Goal: Use online tool/utility

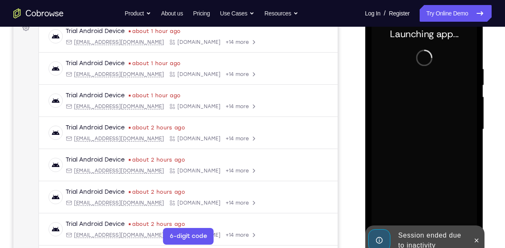
scroll to position [133, 0]
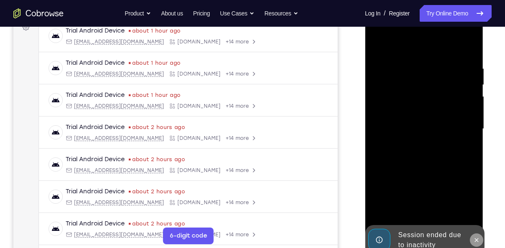
click at [476, 240] on icon at bounding box center [476, 240] width 4 height 4
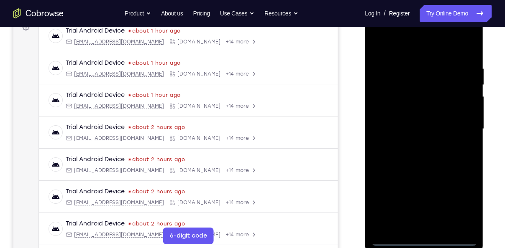
click at [424, 240] on div at bounding box center [423, 129] width 105 height 234
click at [456, 202] on div at bounding box center [423, 129] width 105 height 234
click at [407, 44] on div at bounding box center [423, 129] width 105 height 234
click at [458, 123] on div at bounding box center [423, 129] width 105 height 234
click at [415, 143] on div at bounding box center [423, 129] width 105 height 234
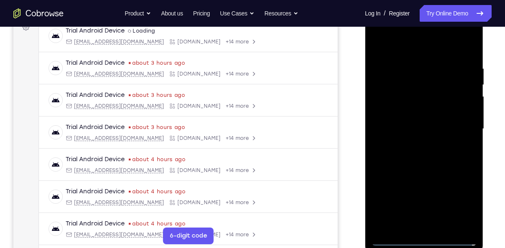
click at [404, 122] on div at bounding box center [423, 129] width 105 height 234
click at [403, 112] on div at bounding box center [423, 129] width 105 height 234
click at [396, 130] on div at bounding box center [423, 129] width 105 height 234
click at [400, 155] on div at bounding box center [423, 129] width 105 height 234
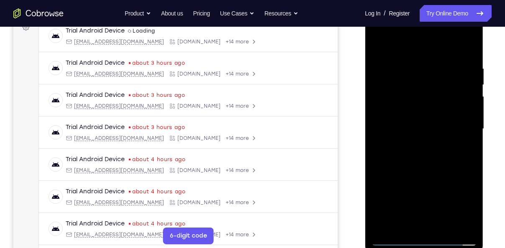
click at [467, 143] on div at bounding box center [423, 129] width 105 height 234
click at [467, 59] on div at bounding box center [423, 129] width 105 height 234
click at [444, 222] on div at bounding box center [423, 129] width 105 height 234
click at [429, 171] on div at bounding box center [423, 129] width 105 height 234
click at [419, 54] on div at bounding box center [423, 129] width 105 height 234
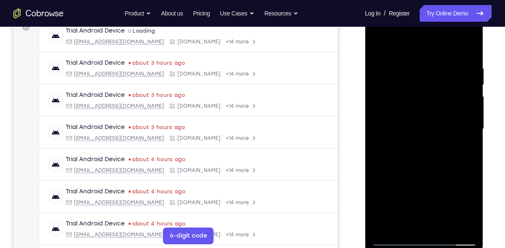
click at [413, 134] on div at bounding box center [423, 129] width 105 height 234
click at [397, 223] on div at bounding box center [423, 129] width 105 height 234
click at [463, 150] on div at bounding box center [423, 129] width 105 height 234
click at [376, 46] on div at bounding box center [423, 129] width 105 height 234
click at [381, 41] on div at bounding box center [423, 129] width 105 height 234
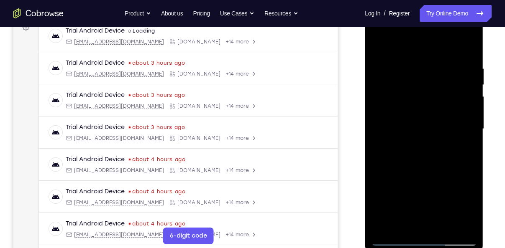
click at [467, 161] on div at bounding box center [423, 129] width 105 height 234
click at [467, 162] on div at bounding box center [423, 129] width 105 height 234
click at [442, 225] on div at bounding box center [423, 129] width 105 height 234
click at [421, 57] on div at bounding box center [423, 129] width 105 height 234
click at [418, 125] on div at bounding box center [423, 129] width 105 height 234
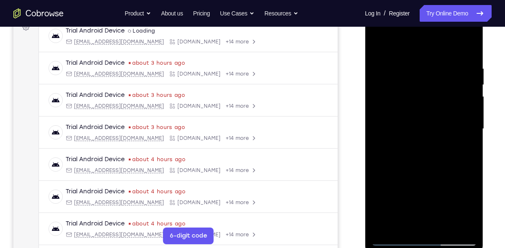
click at [407, 223] on div at bounding box center [423, 129] width 105 height 234
click at [464, 149] on div at bounding box center [423, 129] width 105 height 234
click at [404, 115] on div at bounding box center [423, 129] width 105 height 234
click at [423, 179] on div at bounding box center [423, 129] width 105 height 234
click at [463, 147] on div at bounding box center [423, 129] width 105 height 234
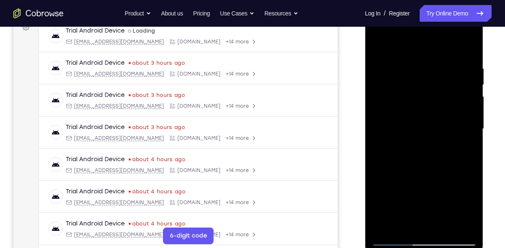
click at [423, 149] on div at bounding box center [423, 129] width 105 height 234
click at [464, 148] on div at bounding box center [423, 129] width 105 height 234
click at [401, 149] on div at bounding box center [423, 129] width 105 height 234
click at [465, 148] on div at bounding box center [423, 129] width 105 height 234
click at [467, 148] on div at bounding box center [423, 129] width 105 height 234
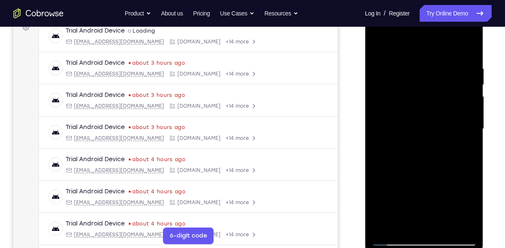
click at [391, 101] on div at bounding box center [423, 129] width 105 height 234
click at [409, 173] on div at bounding box center [423, 129] width 105 height 234
click at [464, 152] on div at bounding box center [423, 129] width 105 height 234
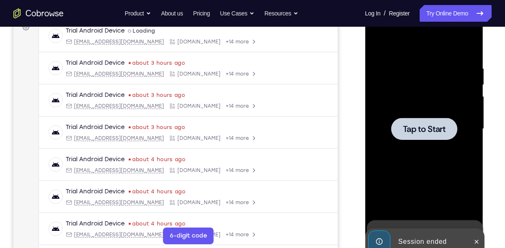
click at [426, 127] on span "Tap to Start" at bounding box center [423, 129] width 43 height 8
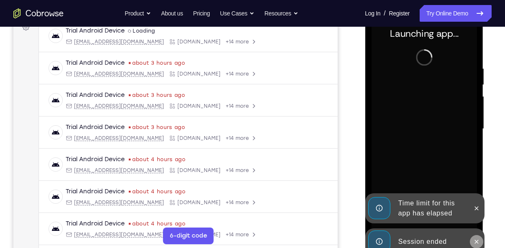
click at [476, 240] on icon at bounding box center [475, 242] width 7 height 7
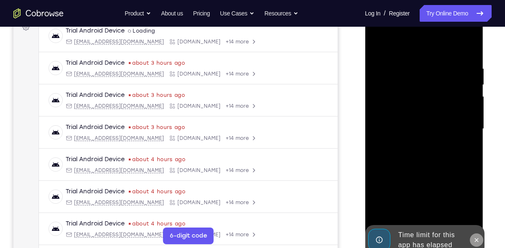
click at [477, 240] on icon at bounding box center [475, 240] width 7 height 7
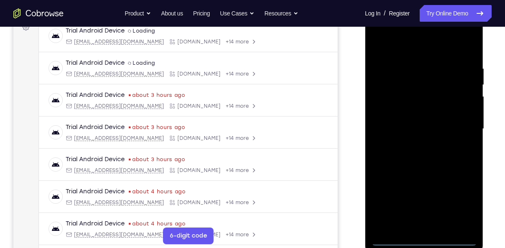
click at [422, 239] on div at bounding box center [423, 129] width 105 height 234
click at [458, 204] on div at bounding box center [423, 129] width 105 height 234
click at [401, 47] on div at bounding box center [423, 129] width 105 height 234
click at [460, 125] on div at bounding box center [423, 129] width 105 height 234
click at [435, 229] on div at bounding box center [423, 129] width 105 height 234
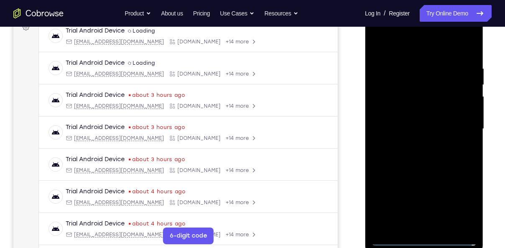
click at [387, 118] on div at bounding box center [423, 129] width 105 height 234
click at [389, 112] on div at bounding box center [423, 129] width 105 height 234
click at [391, 131] on div at bounding box center [423, 129] width 105 height 234
click at [390, 155] on div at bounding box center [423, 129] width 105 height 234
click at [466, 58] on div at bounding box center [423, 129] width 105 height 234
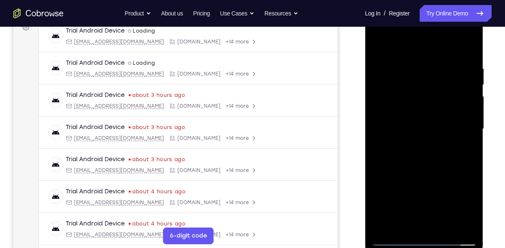
drag, startPoint x: 422, startPoint y: 186, endPoint x: 419, endPoint y: 126, distance: 60.7
click at [419, 126] on div at bounding box center [423, 129] width 105 height 234
click at [459, 48] on div at bounding box center [423, 129] width 105 height 234
click at [444, 229] on div at bounding box center [423, 129] width 105 height 234
click at [419, 173] on div at bounding box center [423, 129] width 105 height 234
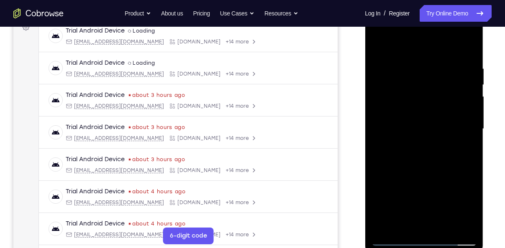
click at [418, 51] on div at bounding box center [423, 129] width 105 height 234
click at [401, 129] on div at bounding box center [423, 129] width 105 height 234
click at [404, 224] on div at bounding box center [423, 129] width 105 height 234
click at [463, 148] on div at bounding box center [423, 129] width 105 height 234
click at [463, 149] on div at bounding box center [423, 129] width 105 height 234
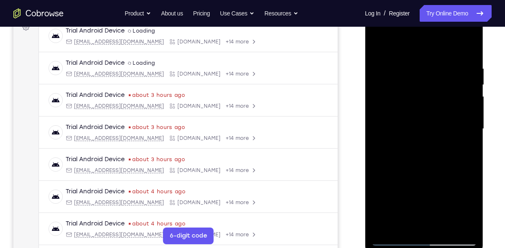
click at [464, 150] on div at bounding box center [423, 129] width 105 height 234
click at [464, 148] on div at bounding box center [423, 129] width 105 height 234
click at [464, 149] on div at bounding box center [423, 129] width 105 height 234
click at [463, 151] on div at bounding box center [423, 129] width 105 height 234
click at [466, 148] on div at bounding box center [423, 129] width 105 height 234
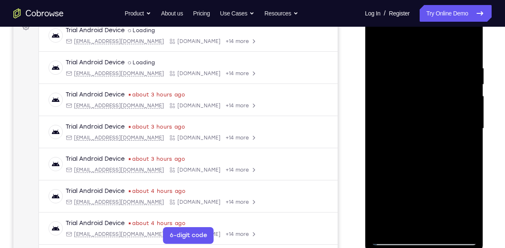
scroll to position [132, 0]
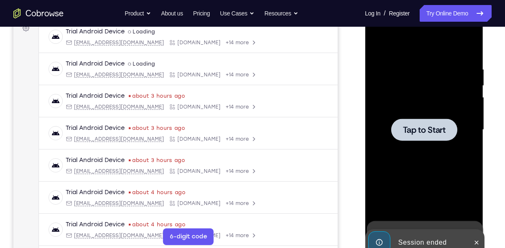
click at [405, 130] on span "Tap to Start" at bounding box center [423, 130] width 43 height 8
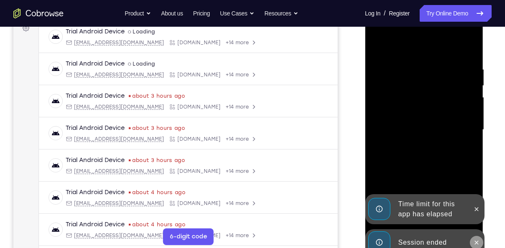
click at [474, 241] on icon at bounding box center [475, 243] width 7 height 7
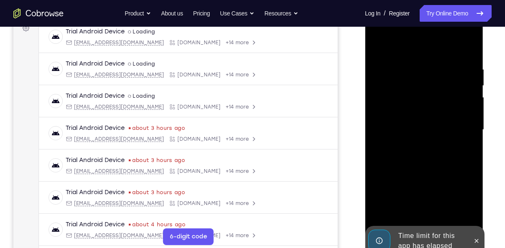
click at [474, 211] on div at bounding box center [423, 130] width 105 height 234
click at [477, 240] on icon at bounding box center [476, 241] width 4 height 4
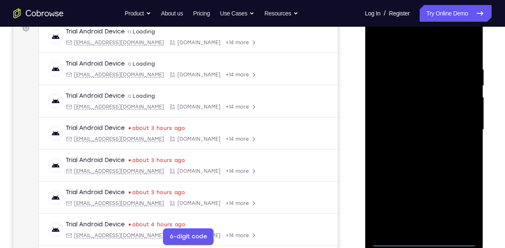
click at [422, 240] on div at bounding box center [423, 130] width 105 height 234
click at [460, 204] on div at bounding box center [423, 130] width 105 height 234
click at [394, 49] on div at bounding box center [423, 130] width 105 height 234
click at [458, 126] on div at bounding box center [423, 130] width 105 height 234
click at [410, 146] on div at bounding box center [423, 130] width 105 height 234
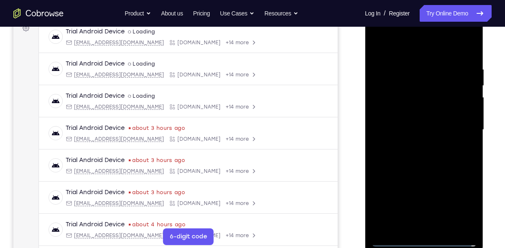
click at [410, 119] on div at bounding box center [423, 130] width 105 height 234
click at [393, 96] on div at bounding box center [423, 130] width 105 height 234
click at [418, 96] on div at bounding box center [423, 130] width 105 height 234
click at [398, 114] on div at bounding box center [423, 130] width 105 height 234
click at [396, 130] on div at bounding box center [423, 130] width 105 height 234
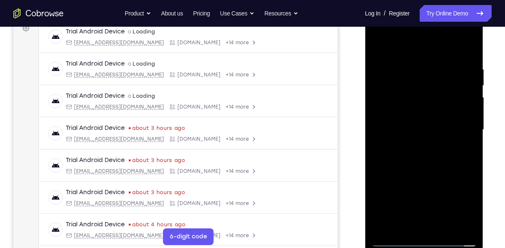
click at [391, 157] on div at bounding box center [423, 130] width 105 height 234
click at [393, 153] on div at bounding box center [423, 130] width 105 height 234
drag, startPoint x: 405, startPoint y: 52, endPoint x: 406, endPoint y: 38, distance: 14.7
click at [406, 38] on div at bounding box center [423, 130] width 105 height 234
click at [442, 228] on div at bounding box center [423, 130] width 105 height 234
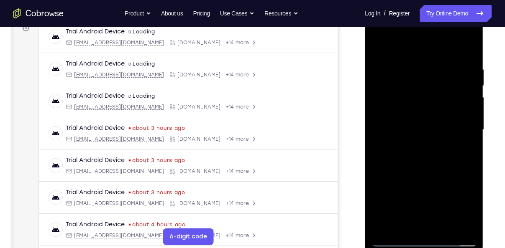
click at [468, 57] on div at bounding box center [423, 130] width 105 height 234
click at [442, 228] on div at bounding box center [423, 130] width 105 height 234
click at [429, 180] on div at bounding box center [423, 130] width 105 height 234
click at [424, 57] on div at bounding box center [423, 130] width 105 height 234
click at [407, 128] on div at bounding box center [423, 130] width 105 height 234
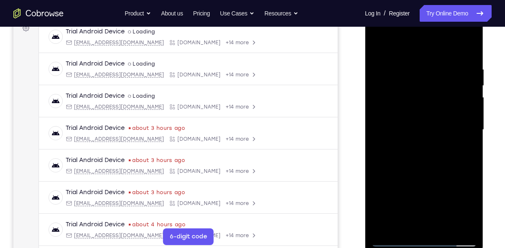
click at [397, 224] on div at bounding box center [423, 130] width 105 height 234
click at [401, 223] on div at bounding box center [423, 130] width 105 height 234
click at [444, 178] on div at bounding box center [423, 130] width 105 height 234
click at [465, 144] on div at bounding box center [423, 130] width 105 height 234
click at [464, 149] on div at bounding box center [423, 130] width 105 height 234
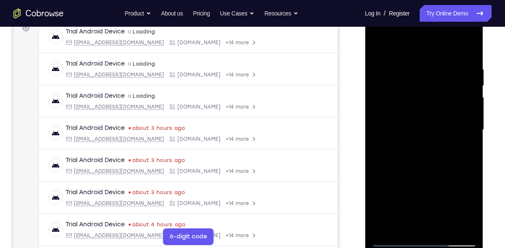
click at [404, 150] on div at bounding box center [423, 130] width 105 height 234
click at [466, 209] on div at bounding box center [423, 130] width 105 height 234
click at [461, 153] on div at bounding box center [423, 130] width 105 height 234
click at [373, 46] on div at bounding box center [423, 130] width 105 height 234
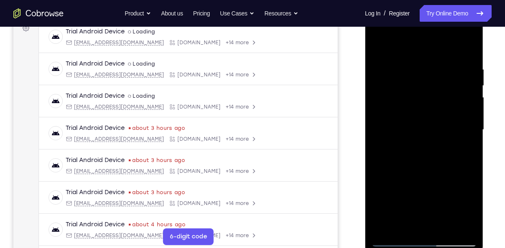
click at [378, 45] on div at bounding box center [423, 130] width 105 height 234
click at [441, 227] on div at bounding box center [423, 130] width 105 height 234
click at [414, 54] on div at bounding box center [423, 130] width 105 height 234
click at [400, 127] on div at bounding box center [423, 130] width 105 height 234
click at [400, 43] on div at bounding box center [423, 130] width 105 height 234
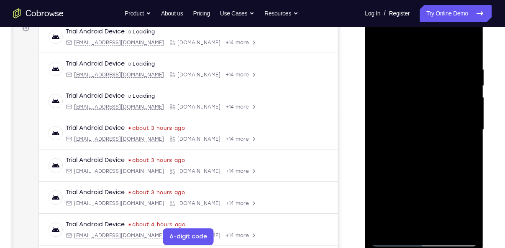
click at [377, 45] on div at bounding box center [423, 130] width 105 height 234
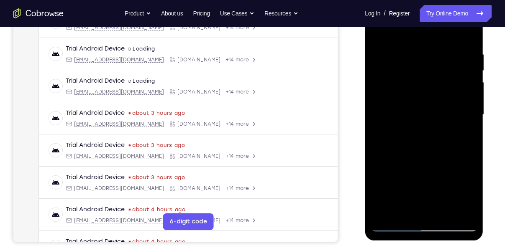
scroll to position [147, 0]
click at [378, 33] on div at bounding box center [423, 114] width 105 height 234
click at [424, 41] on div at bounding box center [423, 114] width 105 height 234
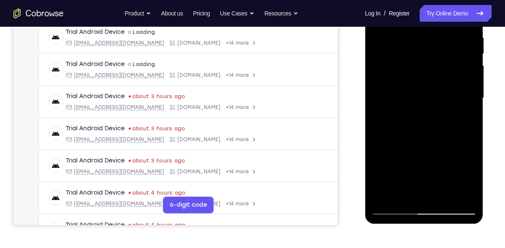
scroll to position [163, 0]
click at [413, 98] on div at bounding box center [423, 99] width 105 height 234
click at [399, 191] on div at bounding box center [423, 99] width 105 height 234
click at [395, 92] on div at bounding box center [423, 99] width 105 height 234
click at [422, 167] on div at bounding box center [423, 99] width 105 height 234
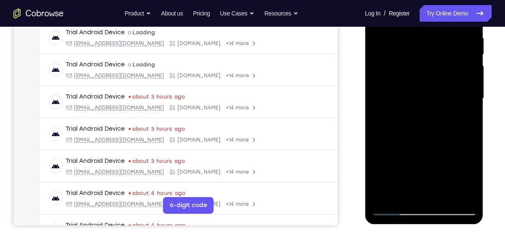
click at [462, 120] on div at bounding box center [423, 99] width 105 height 234
click at [462, 119] on div at bounding box center [423, 99] width 105 height 234
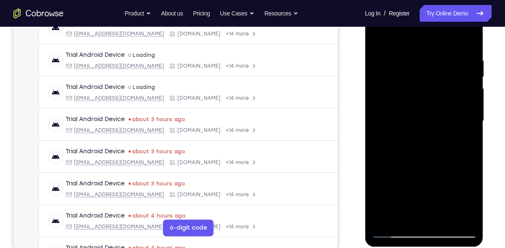
scroll to position [140, 0]
click at [463, 140] on div at bounding box center [423, 121] width 105 height 234
click at [391, 125] on div at bounding box center [423, 121] width 105 height 234
click at [405, 199] on div at bounding box center [423, 121] width 105 height 234
click at [463, 142] on div at bounding box center [423, 121] width 105 height 234
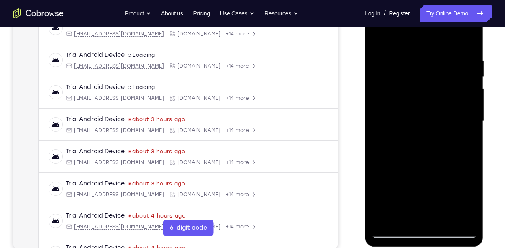
click at [380, 39] on div at bounding box center [423, 121] width 105 height 234
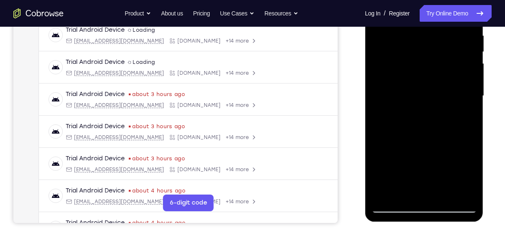
scroll to position [165, 0]
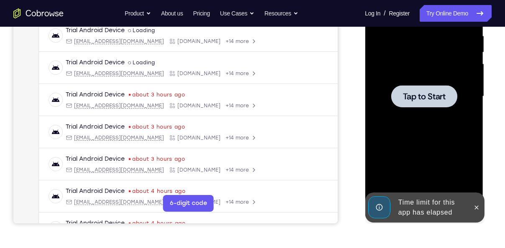
click at [416, 92] on span "Tap to Start" at bounding box center [423, 96] width 43 height 8
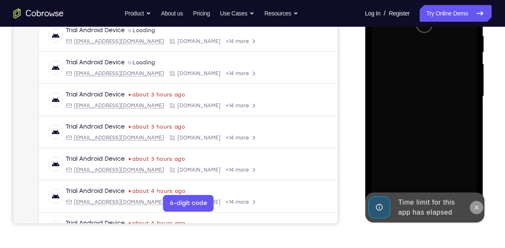
click at [476, 206] on icon at bounding box center [475, 207] width 7 height 7
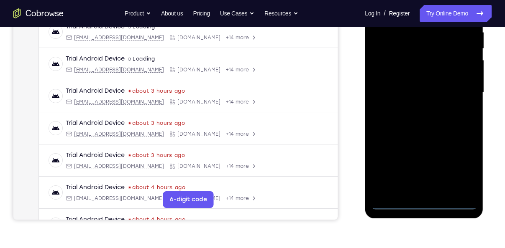
scroll to position [174, 0]
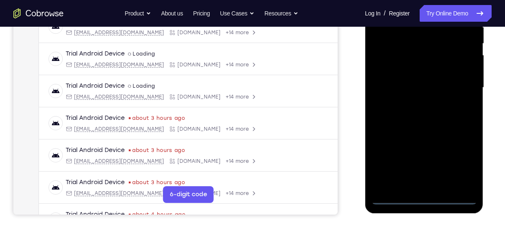
click at [423, 199] on div at bounding box center [423, 88] width 105 height 234
click at [462, 164] on div at bounding box center [423, 88] width 105 height 234
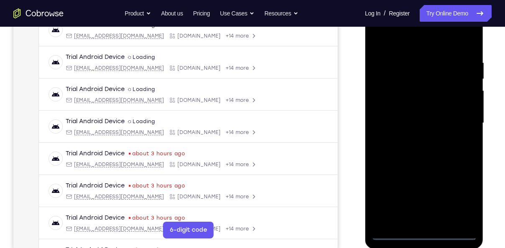
scroll to position [139, 0]
click at [401, 40] on div at bounding box center [423, 123] width 105 height 234
click at [460, 120] on div at bounding box center [423, 123] width 105 height 234
click at [413, 138] on div at bounding box center [423, 123] width 105 height 234
click at [410, 116] on div at bounding box center [423, 123] width 105 height 234
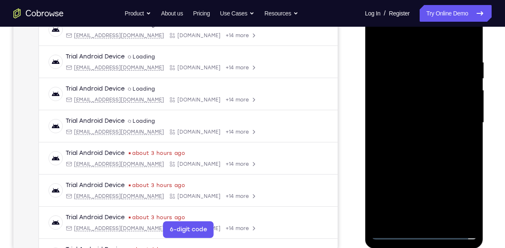
click at [409, 106] on div at bounding box center [423, 123] width 105 height 234
click at [406, 125] on div at bounding box center [423, 123] width 105 height 234
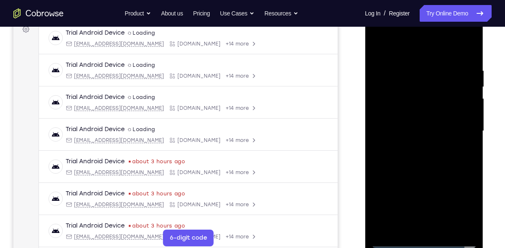
scroll to position [130, 0]
click at [391, 158] on div at bounding box center [423, 131] width 105 height 234
click at [397, 151] on div at bounding box center [423, 131] width 105 height 234
click at [398, 160] on div at bounding box center [423, 131] width 105 height 234
click at [467, 59] on div at bounding box center [423, 131] width 105 height 234
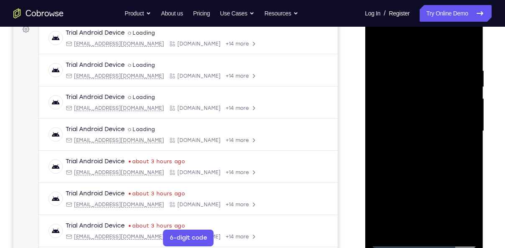
click at [442, 226] on div at bounding box center [423, 131] width 105 height 234
click at [427, 174] on div at bounding box center [423, 131] width 105 height 234
click at [416, 54] on div at bounding box center [423, 131] width 105 height 234
click at [410, 130] on div at bounding box center [423, 131] width 105 height 234
click at [392, 223] on div at bounding box center [423, 131] width 105 height 234
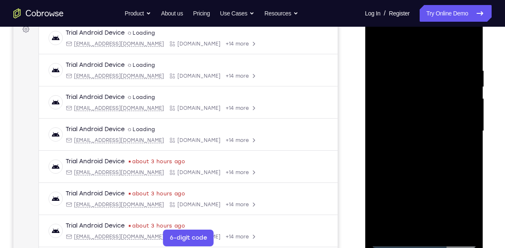
click at [460, 152] on div at bounding box center [423, 131] width 105 height 234
drag, startPoint x: 417, startPoint y: 77, endPoint x: 411, endPoint y: 126, distance: 49.2
click at [411, 126] on div at bounding box center [423, 131] width 105 height 234
drag, startPoint x: 411, startPoint y: 126, endPoint x: 413, endPoint y: 74, distance: 52.3
click at [413, 74] on div at bounding box center [423, 131] width 105 height 234
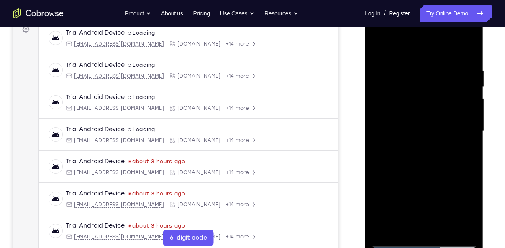
click at [463, 152] on div at bounding box center [423, 131] width 105 height 234
click at [377, 48] on div at bounding box center [423, 131] width 105 height 234
click at [393, 59] on div at bounding box center [423, 131] width 105 height 234
click at [418, 61] on div at bounding box center [423, 131] width 105 height 234
click at [403, 131] on div at bounding box center [423, 131] width 105 height 234
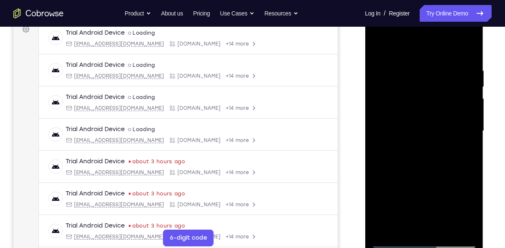
click at [395, 225] on div at bounding box center [423, 131] width 105 height 234
click at [465, 150] on div at bounding box center [423, 131] width 105 height 234
click at [379, 49] on div at bounding box center [423, 131] width 105 height 234
click at [383, 229] on div at bounding box center [423, 131] width 105 height 234
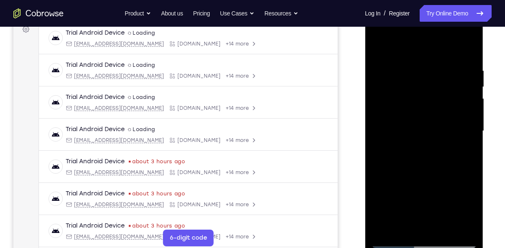
click at [412, 61] on div at bounding box center [423, 131] width 105 height 234
click at [467, 49] on div at bounding box center [423, 131] width 105 height 234
drag, startPoint x: 422, startPoint y: 92, endPoint x: 427, endPoint y: 198, distance: 106.7
click at [427, 198] on div at bounding box center [423, 131] width 105 height 234
drag, startPoint x: 424, startPoint y: 167, endPoint x: 435, endPoint y: 95, distance: 73.1
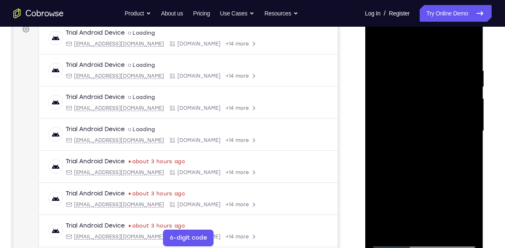
click at [435, 95] on div at bounding box center [423, 131] width 105 height 234
drag, startPoint x: 425, startPoint y: 182, endPoint x: 428, endPoint y: 95, distance: 86.6
click at [428, 95] on div at bounding box center [423, 131] width 105 height 234
drag, startPoint x: 416, startPoint y: 167, endPoint x: 418, endPoint y: 100, distance: 66.9
click at [418, 100] on div at bounding box center [423, 131] width 105 height 234
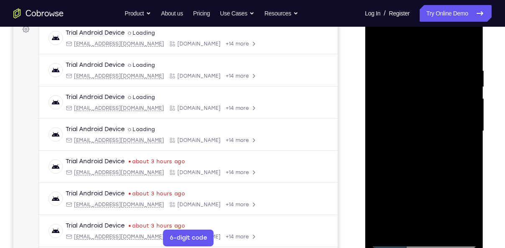
drag, startPoint x: 423, startPoint y: 164, endPoint x: 421, endPoint y: 82, distance: 82.0
click at [421, 82] on div at bounding box center [423, 131] width 105 height 234
drag, startPoint x: 421, startPoint y: 153, endPoint x: 421, endPoint y: 75, distance: 78.6
click at [421, 75] on div at bounding box center [423, 131] width 105 height 234
drag, startPoint x: 416, startPoint y: 155, endPoint x: 416, endPoint y: 87, distance: 68.6
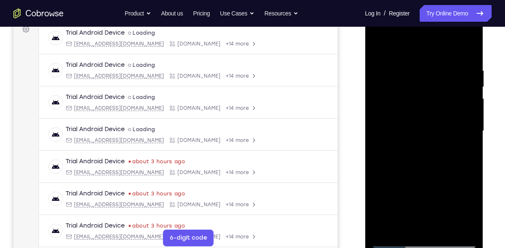
click at [416, 87] on div at bounding box center [423, 131] width 105 height 234
drag, startPoint x: 426, startPoint y: 173, endPoint x: 425, endPoint y: 75, distance: 98.2
click at [425, 75] on div at bounding box center [423, 131] width 105 height 234
click at [471, 138] on div at bounding box center [423, 131] width 105 height 234
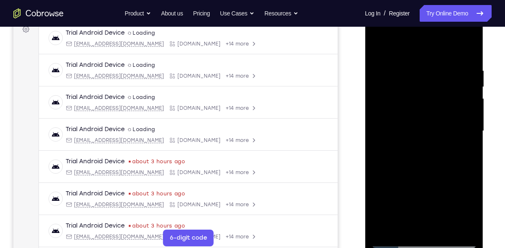
click at [444, 231] on div at bounding box center [423, 131] width 105 height 234
click at [417, 56] on div at bounding box center [423, 131] width 105 height 234
click at [407, 130] on div at bounding box center [423, 131] width 105 height 234
click at [379, 48] on div at bounding box center [423, 131] width 105 height 234
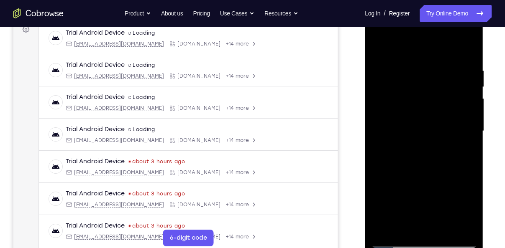
drag, startPoint x: 401, startPoint y: 139, endPoint x: 405, endPoint y: 62, distance: 77.0
click at [405, 62] on div at bounding box center [423, 131] width 105 height 234
drag, startPoint x: 415, startPoint y: 191, endPoint x: 423, endPoint y: 76, distance: 115.7
click at [423, 76] on div at bounding box center [423, 131] width 105 height 234
click at [384, 228] on div at bounding box center [423, 131] width 105 height 234
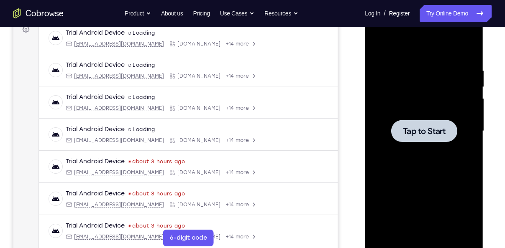
click at [438, 133] on span "Tap to Start" at bounding box center [423, 131] width 43 height 8
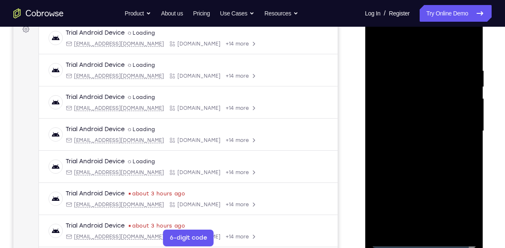
click at [424, 241] on div at bounding box center [423, 131] width 105 height 234
click at [458, 206] on div at bounding box center [423, 131] width 105 height 234
click at [392, 50] on div at bounding box center [423, 131] width 105 height 234
click at [458, 128] on div at bounding box center [423, 131] width 105 height 234
click at [413, 148] on div at bounding box center [423, 131] width 105 height 234
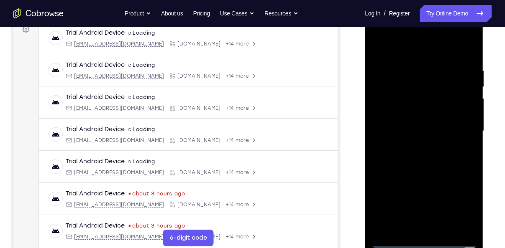
click at [404, 121] on div at bounding box center [423, 131] width 105 height 234
click at [393, 97] on div at bounding box center [423, 131] width 105 height 234
click at [412, 97] on div at bounding box center [423, 131] width 105 height 234
click at [399, 116] on div at bounding box center [423, 131] width 105 height 234
click at [394, 129] on div at bounding box center [423, 131] width 105 height 234
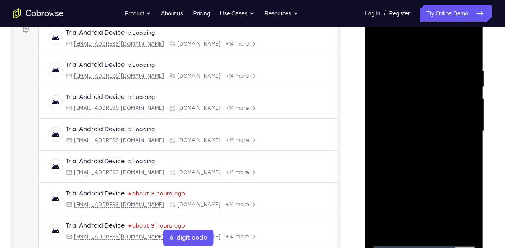
click at [394, 157] on div at bounding box center [423, 131] width 105 height 234
click at [394, 156] on div at bounding box center [423, 131] width 105 height 234
click at [469, 59] on div at bounding box center [423, 131] width 105 height 234
click at [444, 226] on div at bounding box center [423, 131] width 105 height 234
click at [428, 174] on div at bounding box center [423, 131] width 105 height 234
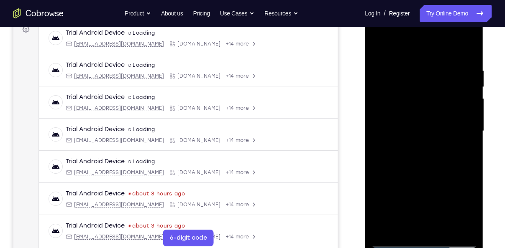
click at [422, 55] on div at bounding box center [423, 131] width 105 height 234
click at [406, 130] on div at bounding box center [423, 131] width 105 height 234
click at [394, 211] on div at bounding box center [423, 131] width 105 height 234
click at [408, 209] on div at bounding box center [423, 131] width 105 height 234
click at [465, 152] on div at bounding box center [423, 131] width 105 height 234
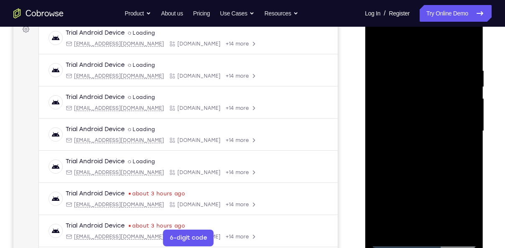
click at [377, 46] on div at bounding box center [423, 131] width 105 height 234
click at [402, 137] on div at bounding box center [423, 131] width 105 height 234
click at [400, 209] on div at bounding box center [423, 131] width 105 height 234
click at [418, 210] on div at bounding box center [423, 131] width 105 height 234
click at [469, 211] on div at bounding box center [423, 131] width 105 height 234
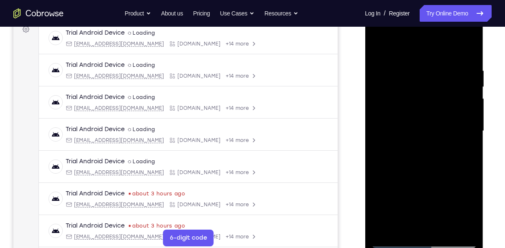
click at [469, 211] on div at bounding box center [423, 131] width 105 height 234
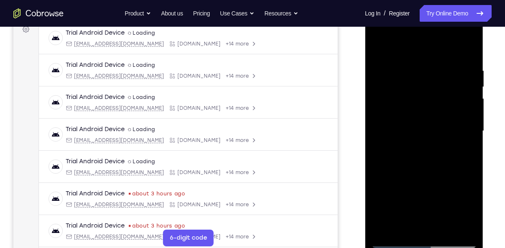
click at [469, 211] on div at bounding box center [423, 131] width 105 height 234
click at [467, 210] on div at bounding box center [423, 131] width 105 height 234
click at [414, 152] on div at bounding box center [423, 131] width 105 height 234
click at [461, 151] on div at bounding box center [423, 131] width 105 height 234
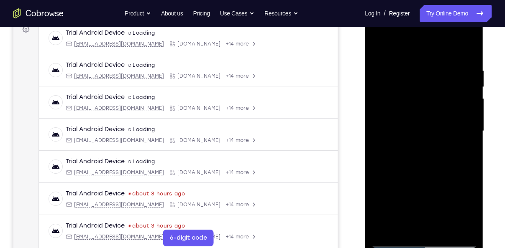
click at [378, 46] on div at bounding box center [423, 131] width 105 height 234
click at [379, 44] on div at bounding box center [423, 131] width 105 height 234
drag, startPoint x: 414, startPoint y: 157, endPoint x: 419, endPoint y: 76, distance: 80.8
click at [419, 76] on div at bounding box center [423, 131] width 105 height 234
click at [415, 66] on div at bounding box center [423, 131] width 105 height 234
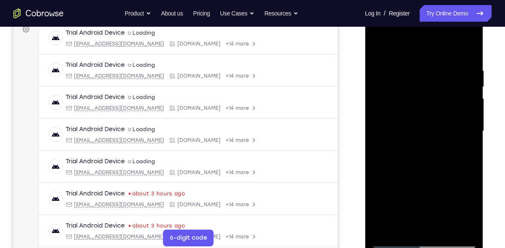
drag, startPoint x: 416, startPoint y: 88, endPoint x: 404, endPoint y: 179, distance: 91.9
click at [404, 179] on div at bounding box center [423, 131] width 105 height 234
drag, startPoint x: 424, startPoint y: 116, endPoint x: 420, endPoint y: 199, distance: 82.4
click at [420, 199] on div at bounding box center [423, 131] width 105 height 234
click at [408, 69] on div at bounding box center [423, 131] width 105 height 234
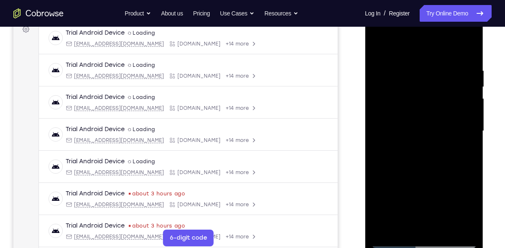
click at [469, 163] on div at bounding box center [423, 131] width 105 height 234
click at [376, 163] on div at bounding box center [423, 131] width 105 height 234
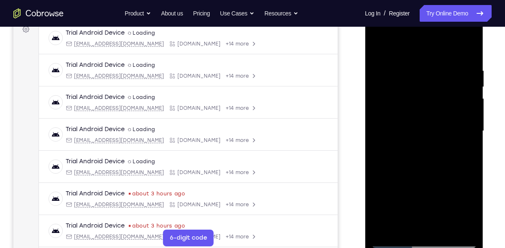
click at [376, 163] on div at bounding box center [423, 131] width 105 height 234
click at [402, 181] on div at bounding box center [423, 131] width 105 height 234
click at [471, 161] on div at bounding box center [423, 131] width 105 height 234
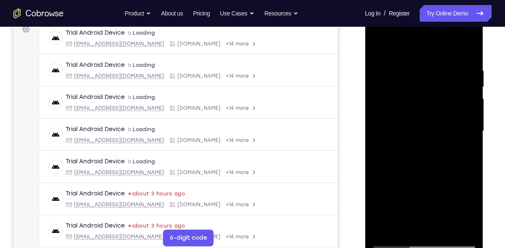
click at [471, 161] on div at bounding box center [423, 131] width 105 height 234
drag, startPoint x: 441, startPoint y: 169, endPoint x: 451, endPoint y: 84, distance: 85.5
click at [451, 84] on div at bounding box center [423, 131] width 105 height 234
drag, startPoint x: 429, startPoint y: 139, endPoint x: 417, endPoint y: 89, distance: 50.9
click at [417, 89] on div at bounding box center [423, 131] width 105 height 234
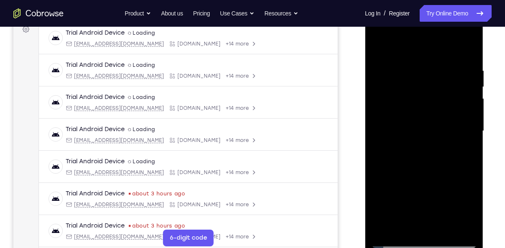
click at [410, 173] on div at bounding box center [423, 131] width 105 height 234
click at [444, 227] on div at bounding box center [423, 131] width 105 height 234
click at [421, 60] on div at bounding box center [423, 131] width 105 height 234
click at [419, 131] on div at bounding box center [423, 131] width 105 height 234
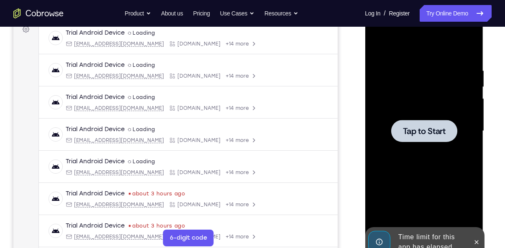
click at [419, 132] on span "Tap to Start" at bounding box center [423, 131] width 43 height 8
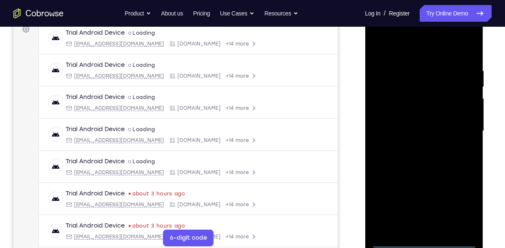
click at [423, 241] on div at bounding box center [423, 131] width 105 height 234
click at [459, 206] on div at bounding box center [423, 131] width 105 height 234
click at [397, 46] on div at bounding box center [423, 131] width 105 height 234
click at [463, 130] on div at bounding box center [423, 131] width 105 height 234
click at [414, 145] on div at bounding box center [423, 131] width 105 height 234
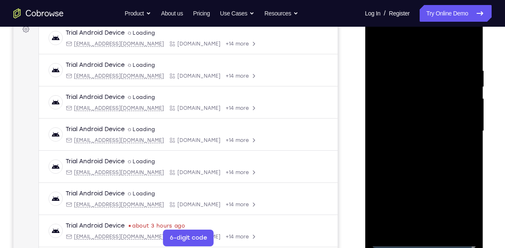
click at [402, 122] on div at bounding box center [423, 131] width 105 height 234
click at [408, 97] on div at bounding box center [423, 131] width 105 height 234
click at [409, 97] on div at bounding box center [423, 131] width 105 height 234
click at [393, 97] on div at bounding box center [423, 131] width 105 height 234
click at [393, 110] on div at bounding box center [423, 131] width 105 height 234
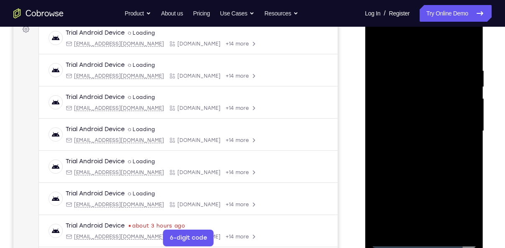
click at [383, 133] on div at bounding box center [423, 131] width 105 height 234
click at [382, 156] on div at bounding box center [423, 131] width 105 height 234
click at [406, 152] on div at bounding box center [423, 131] width 105 height 234
click at [465, 59] on div at bounding box center [423, 131] width 105 height 234
click at [442, 227] on div at bounding box center [423, 131] width 105 height 234
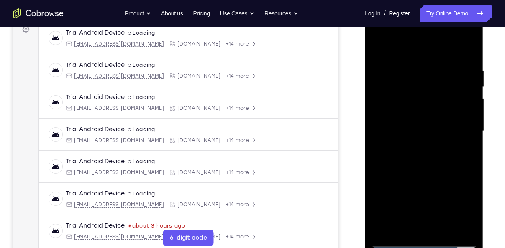
click at [425, 173] on div at bounding box center [423, 131] width 105 height 234
click at [419, 57] on div at bounding box center [423, 131] width 105 height 234
click at [408, 125] on div at bounding box center [423, 131] width 105 height 234
click at [378, 48] on div at bounding box center [423, 131] width 105 height 234
click at [377, 49] on div at bounding box center [423, 131] width 105 height 234
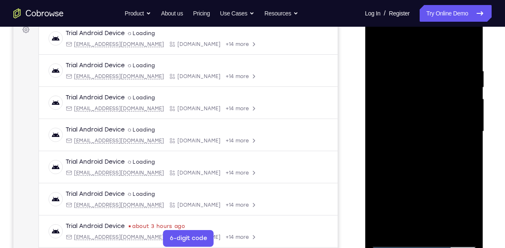
scroll to position [125, 0]
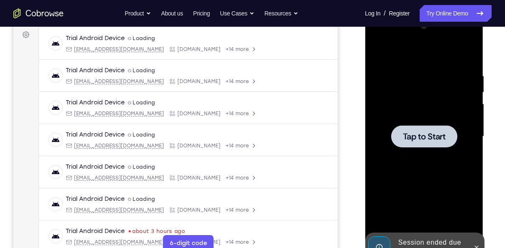
click at [438, 136] on span "Tap to Start" at bounding box center [423, 137] width 43 height 8
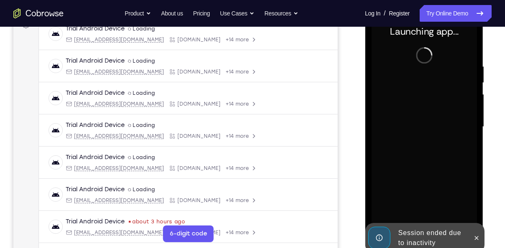
scroll to position [136, 0]
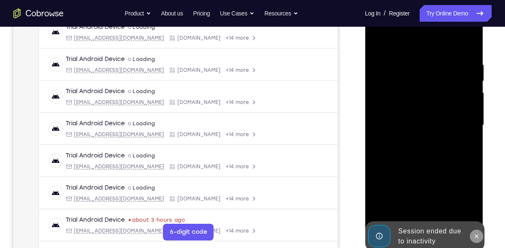
click at [475, 235] on icon at bounding box center [475, 236] width 7 height 7
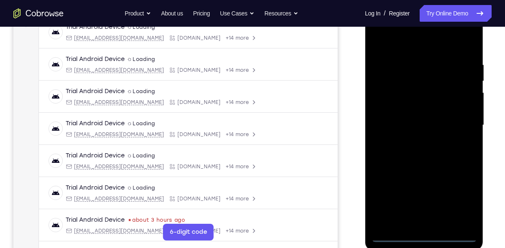
click at [424, 234] on div at bounding box center [423, 125] width 105 height 234
click at [456, 196] on div at bounding box center [423, 125] width 105 height 234
click at [462, 195] on div at bounding box center [423, 125] width 105 height 234
click at [457, 201] on div at bounding box center [423, 125] width 105 height 234
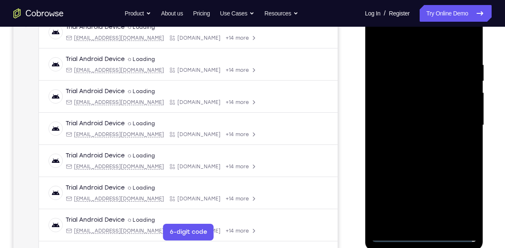
click at [457, 198] on div at bounding box center [423, 125] width 105 height 234
click at [459, 197] on div at bounding box center [423, 125] width 105 height 234
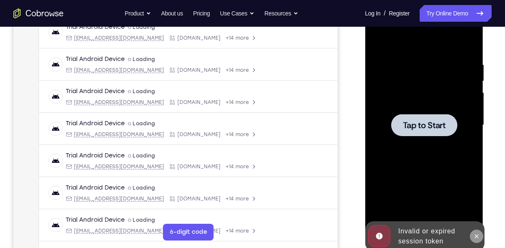
click at [474, 234] on icon at bounding box center [475, 236] width 7 height 7
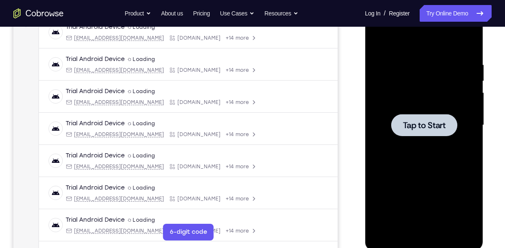
click at [428, 127] on span "Tap to Start" at bounding box center [423, 125] width 43 height 8
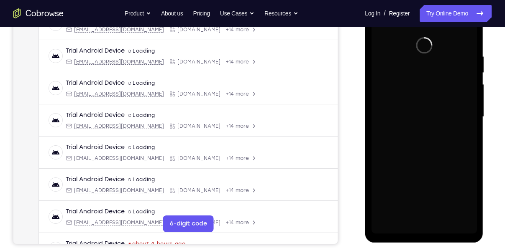
scroll to position [145, 0]
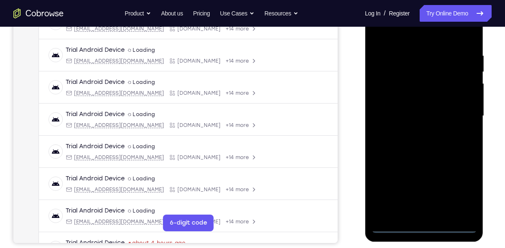
click at [423, 227] on div at bounding box center [423, 116] width 105 height 234
click at [463, 192] on div at bounding box center [423, 116] width 105 height 234
click at [400, 34] on div at bounding box center [423, 116] width 105 height 234
click at [456, 113] on div at bounding box center [423, 116] width 105 height 234
click at [412, 130] on div at bounding box center [423, 116] width 105 height 234
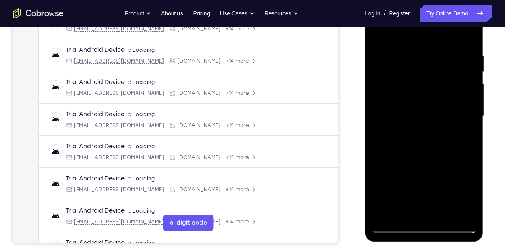
click at [406, 112] on div at bounding box center [423, 116] width 105 height 234
click at [406, 100] on div at bounding box center [423, 116] width 105 height 234
click at [402, 115] on div at bounding box center [423, 116] width 105 height 234
click at [468, 46] on div at bounding box center [423, 116] width 105 height 234
click at [446, 214] on div at bounding box center [423, 116] width 105 height 234
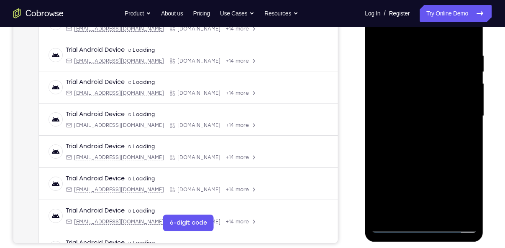
click at [442, 214] on div at bounding box center [423, 116] width 105 height 234
click at [430, 160] on div at bounding box center [423, 116] width 105 height 234
click at [421, 44] on div at bounding box center [423, 116] width 105 height 234
click at [406, 118] on div at bounding box center [423, 116] width 105 height 234
click at [392, 167] on div at bounding box center [423, 116] width 105 height 234
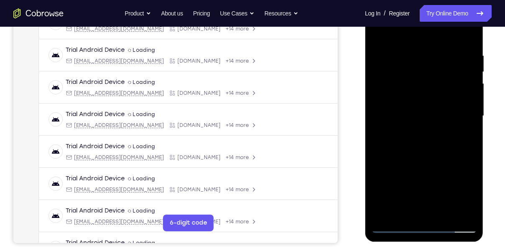
click at [412, 165] on div at bounding box center [423, 116] width 105 height 234
click at [461, 136] on div at bounding box center [423, 116] width 105 height 234
click at [405, 93] on div at bounding box center [423, 116] width 105 height 234
click at [452, 166] on div at bounding box center [423, 116] width 105 height 234
click at [462, 135] on div at bounding box center [423, 116] width 105 height 234
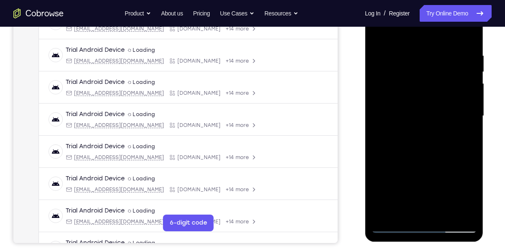
click at [378, 32] on div at bounding box center [423, 116] width 105 height 234
click at [378, 31] on div at bounding box center [423, 116] width 105 height 234
click at [407, 59] on div at bounding box center [423, 116] width 105 height 234
click at [384, 36] on div at bounding box center [423, 116] width 105 height 234
click at [382, 214] on div at bounding box center [423, 116] width 105 height 234
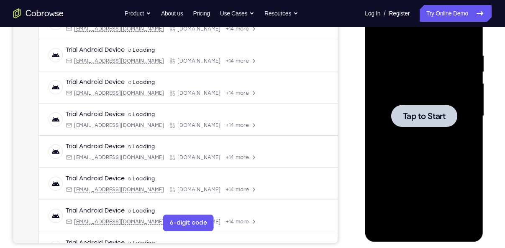
click at [400, 112] on div at bounding box center [423, 116] width 66 height 22
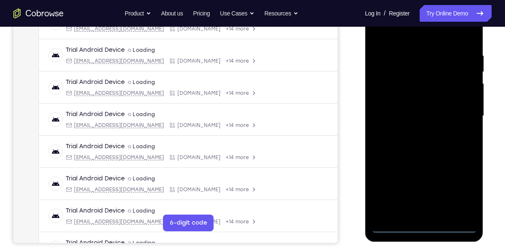
click at [419, 225] on div at bounding box center [423, 116] width 105 height 234
click at [460, 193] on div at bounding box center [423, 116] width 105 height 234
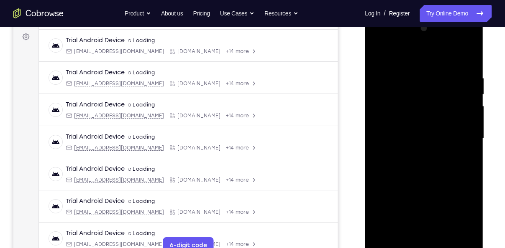
scroll to position [122, 0]
click at [394, 56] on div at bounding box center [423, 140] width 105 height 234
click at [459, 135] on div at bounding box center [423, 140] width 105 height 234
click at [413, 156] on div at bounding box center [423, 140] width 105 height 234
click at [408, 132] on div at bounding box center [423, 140] width 105 height 234
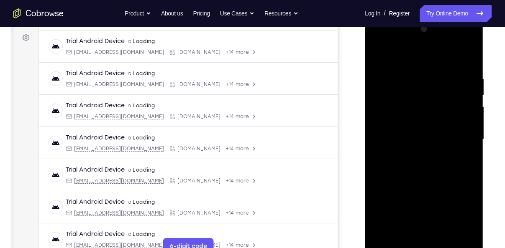
click at [391, 105] on div at bounding box center [423, 140] width 105 height 234
click at [386, 125] on div at bounding box center [423, 140] width 105 height 234
click at [394, 138] on div at bounding box center [423, 140] width 105 height 234
click at [393, 93] on div at bounding box center [423, 140] width 105 height 234
click at [388, 163] on div at bounding box center [423, 140] width 105 height 234
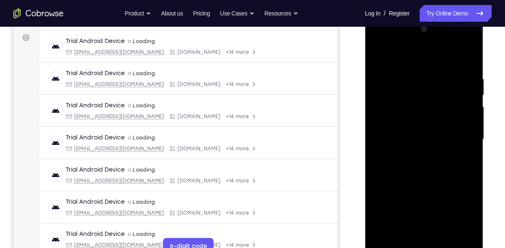
click at [401, 160] on div at bounding box center [423, 140] width 105 height 234
click at [468, 66] on div at bounding box center [423, 140] width 105 height 234
drag, startPoint x: 408, startPoint y: 189, endPoint x: 413, endPoint y: 123, distance: 65.4
click at [413, 123] on div at bounding box center [423, 140] width 105 height 234
drag, startPoint x: 418, startPoint y: 211, endPoint x: 419, endPoint y: 115, distance: 96.6
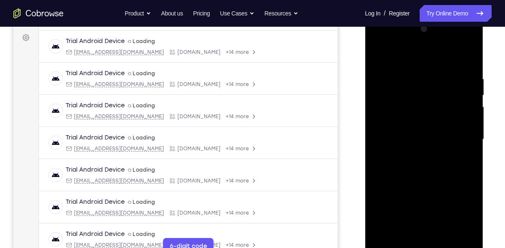
click at [419, 115] on div at bounding box center [423, 140] width 105 height 234
click at [442, 236] on div at bounding box center [423, 140] width 105 height 234
click at [413, 181] on div at bounding box center [423, 140] width 105 height 234
click at [418, 66] on div at bounding box center [423, 140] width 105 height 234
click at [380, 55] on div at bounding box center [423, 140] width 105 height 234
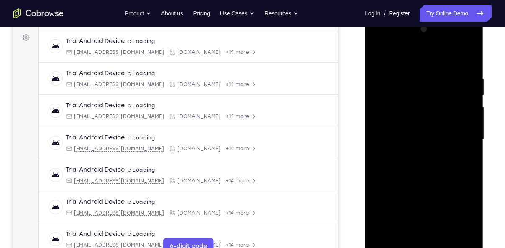
drag, startPoint x: 401, startPoint y: 166, endPoint x: 410, endPoint y: 91, distance: 75.4
click at [410, 91] on div at bounding box center [423, 140] width 105 height 234
drag, startPoint x: 429, startPoint y: 166, endPoint x: 430, endPoint y: 84, distance: 81.9
click at [430, 84] on div at bounding box center [423, 140] width 105 height 234
drag, startPoint x: 432, startPoint y: 157, endPoint x: 425, endPoint y: 73, distance: 84.3
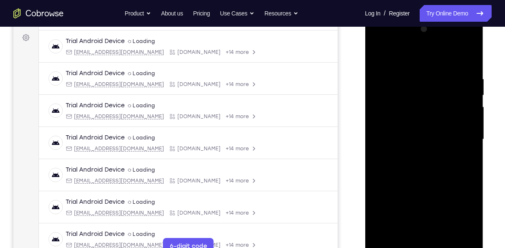
click at [425, 73] on div at bounding box center [423, 140] width 105 height 234
drag, startPoint x: 424, startPoint y: 150, endPoint x: 424, endPoint y: 103, distance: 46.4
click at [424, 103] on div at bounding box center [423, 140] width 105 height 234
drag, startPoint x: 424, startPoint y: 103, endPoint x: 422, endPoint y: 158, distance: 55.2
click at [422, 158] on div at bounding box center [423, 140] width 105 height 234
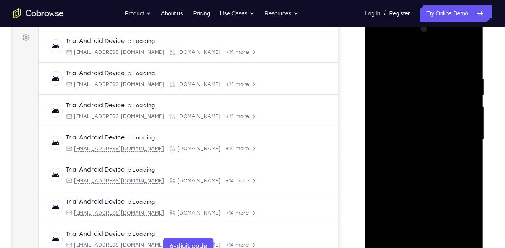
click at [471, 194] on div at bounding box center [423, 140] width 105 height 234
click at [434, 135] on span "Tap to Start" at bounding box center [423, 139] width 43 height 8
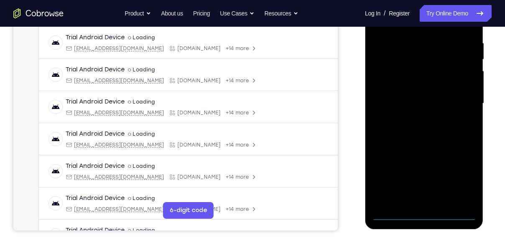
scroll to position [158, 0]
click at [423, 214] on div at bounding box center [423, 103] width 105 height 234
click at [461, 176] on div at bounding box center [423, 103] width 105 height 234
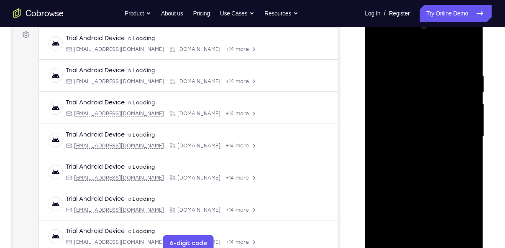
scroll to position [124, 0]
click at [404, 55] on div at bounding box center [423, 137] width 105 height 234
click at [456, 130] on div at bounding box center [423, 137] width 105 height 234
click at [413, 153] on div at bounding box center [423, 137] width 105 height 234
click at [416, 124] on div at bounding box center [423, 137] width 105 height 234
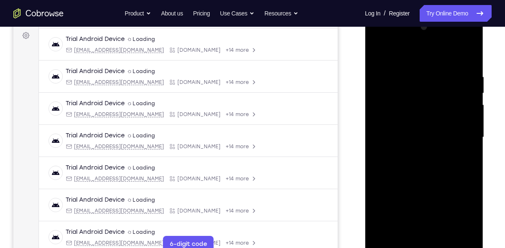
click at [400, 102] on div at bounding box center [423, 137] width 105 height 234
click at [384, 119] on div at bounding box center [423, 137] width 105 height 234
click at [387, 102] on div at bounding box center [423, 137] width 105 height 234
click at [399, 137] on div at bounding box center [423, 137] width 105 height 234
click at [396, 168] on div at bounding box center [423, 137] width 105 height 234
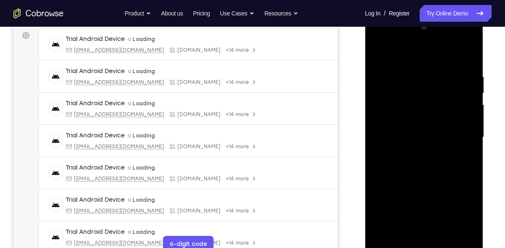
click at [402, 164] on div at bounding box center [423, 137] width 105 height 234
click at [404, 161] on div at bounding box center [423, 137] width 105 height 234
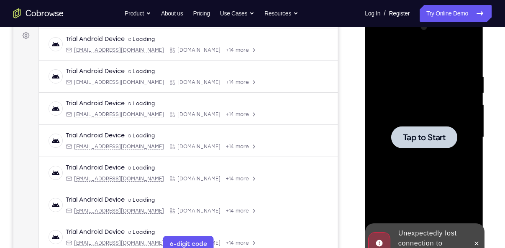
click at [413, 140] on span "Tap to Start" at bounding box center [423, 137] width 43 height 8
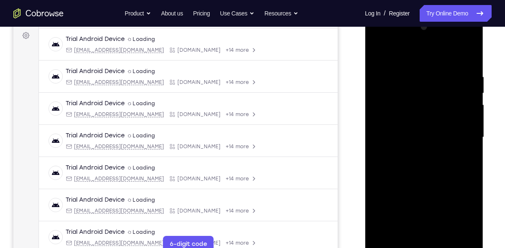
click at [423, 246] on div at bounding box center [423, 137] width 105 height 234
click at [458, 211] on div at bounding box center [423, 137] width 105 height 234
click at [388, 56] on div at bounding box center [423, 137] width 105 height 234
click at [462, 136] on div at bounding box center [423, 137] width 105 height 234
click at [413, 152] on div at bounding box center [423, 137] width 105 height 234
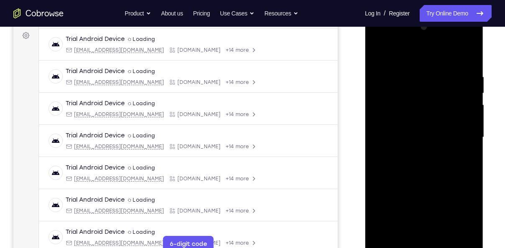
click at [399, 119] on div at bounding box center [423, 137] width 105 height 234
click at [399, 131] on div at bounding box center [423, 137] width 105 height 234
drag, startPoint x: 383, startPoint y: 131, endPoint x: 382, endPoint y: 110, distance: 21.0
click at [382, 110] on div at bounding box center [423, 137] width 105 height 234
click at [422, 117] on div at bounding box center [423, 137] width 105 height 234
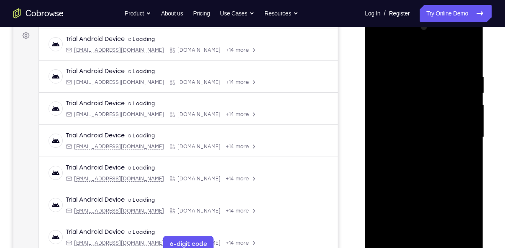
click at [472, 225] on div at bounding box center [423, 137] width 105 height 234
click at [414, 76] on div at bounding box center [423, 137] width 105 height 234
click at [439, 233] on div at bounding box center [423, 137] width 105 height 234
click at [467, 230] on div at bounding box center [423, 137] width 105 height 234
click at [425, 131] on div at bounding box center [423, 137] width 105 height 234
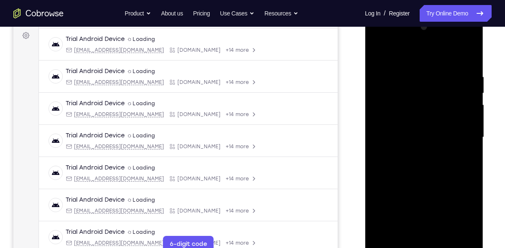
click at [443, 230] on div at bounding box center [423, 137] width 105 height 234
click at [461, 231] on div at bounding box center [423, 137] width 105 height 234
click at [454, 232] on div at bounding box center [423, 137] width 105 height 234
click at [465, 55] on div at bounding box center [423, 137] width 105 height 234
drag, startPoint x: 448, startPoint y: 134, endPoint x: 436, endPoint y: 91, distance: 44.2
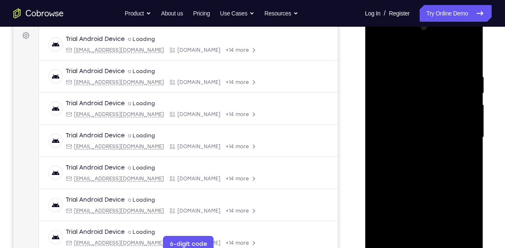
click at [436, 91] on div at bounding box center [423, 137] width 105 height 234
click at [382, 237] on div at bounding box center [423, 137] width 105 height 234
drag, startPoint x: 423, startPoint y: 93, endPoint x: 419, endPoint y: 180, distance: 86.7
click at [419, 180] on div at bounding box center [423, 137] width 105 height 234
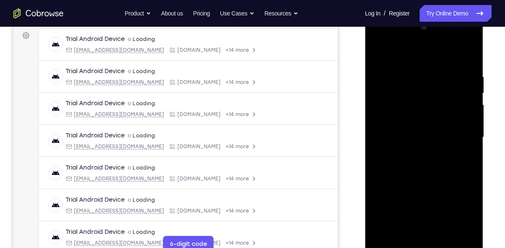
drag, startPoint x: 419, startPoint y: 181, endPoint x: 433, endPoint y: 85, distance: 96.4
click at [433, 85] on div at bounding box center [423, 137] width 105 height 234
drag, startPoint x: 420, startPoint y: 196, endPoint x: 422, endPoint y: 91, distance: 104.9
click at [422, 91] on div at bounding box center [423, 137] width 105 height 234
drag, startPoint x: 417, startPoint y: 173, endPoint x: 432, endPoint y: 67, distance: 107.2
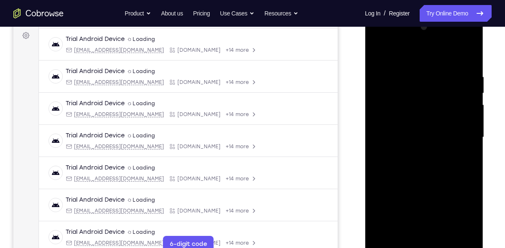
click at [432, 67] on div at bounding box center [423, 137] width 105 height 234
drag, startPoint x: 413, startPoint y: 184, endPoint x: 421, endPoint y: 78, distance: 106.4
click at [421, 78] on div at bounding box center [423, 137] width 105 height 234
drag, startPoint x: 418, startPoint y: 210, endPoint x: 432, endPoint y: 85, distance: 125.3
click at [432, 85] on div at bounding box center [423, 137] width 105 height 234
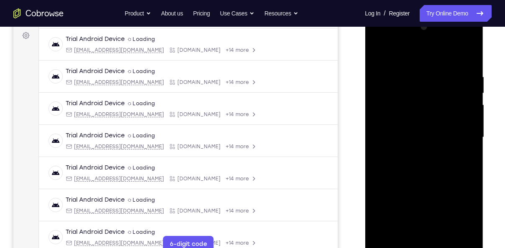
drag, startPoint x: 413, startPoint y: 194, endPoint x: 411, endPoint y: 107, distance: 87.0
click at [411, 107] on div at bounding box center [423, 137] width 105 height 234
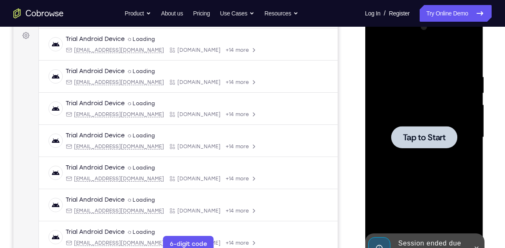
click at [428, 141] on span "Tap to Start" at bounding box center [423, 137] width 43 height 8
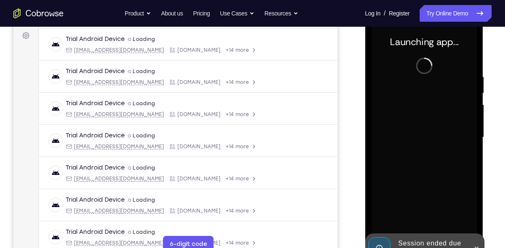
scroll to position [143, 0]
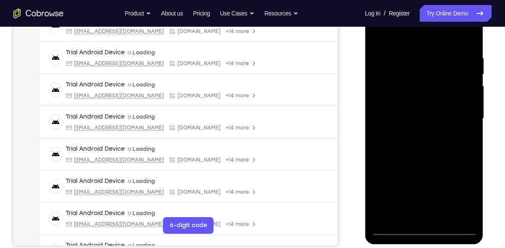
click at [421, 226] on div at bounding box center [423, 119] width 105 height 234
click at [421, 227] on div at bounding box center [423, 119] width 105 height 234
click at [457, 192] on div at bounding box center [423, 119] width 105 height 234
click at [402, 31] on div at bounding box center [423, 119] width 105 height 234
click at [456, 119] on div at bounding box center [423, 119] width 105 height 234
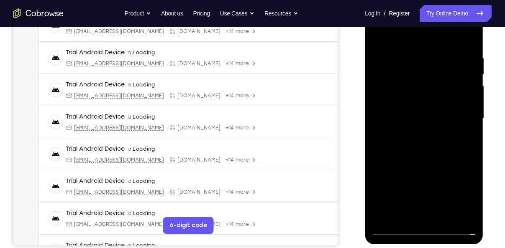
click at [412, 133] on div at bounding box center [423, 119] width 105 height 234
click at [406, 102] on div at bounding box center [423, 119] width 105 height 234
click at [401, 110] on div at bounding box center [423, 119] width 105 height 234
click at [459, 108] on div at bounding box center [423, 119] width 105 height 234
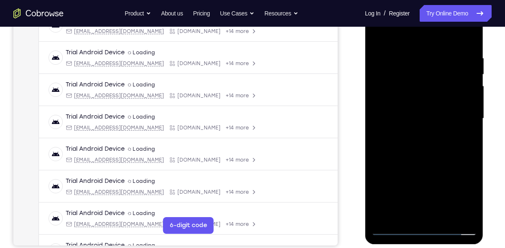
click at [470, 213] on div at bounding box center [423, 119] width 105 height 234
click at [380, 106] on div at bounding box center [423, 119] width 105 height 234
click at [403, 135] on div at bounding box center [423, 119] width 105 height 234
click at [449, 110] on div at bounding box center [423, 119] width 105 height 234
click at [410, 137] on div at bounding box center [423, 119] width 105 height 234
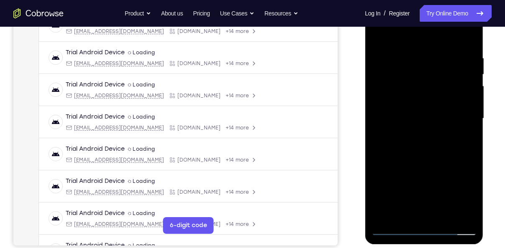
click at [416, 112] on div at bounding box center [423, 119] width 105 height 234
click at [420, 103] on div at bounding box center [423, 119] width 105 height 234
click at [378, 108] on div at bounding box center [423, 119] width 105 height 234
click at [405, 137] on div at bounding box center [423, 119] width 105 height 234
click at [408, 135] on div at bounding box center [423, 119] width 105 height 234
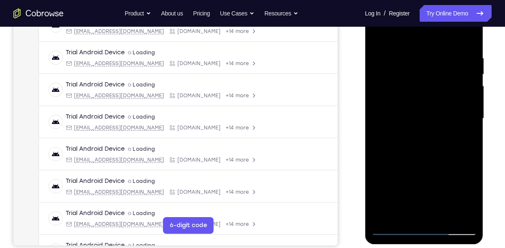
click at [439, 123] on div at bounding box center [423, 119] width 105 height 234
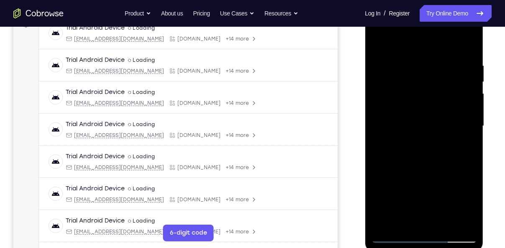
scroll to position [135, 0]
click at [423, 235] on div at bounding box center [423, 127] width 105 height 234
click at [424, 236] on div at bounding box center [423, 127] width 105 height 234
click at [452, 235] on div at bounding box center [423, 127] width 105 height 234
drag, startPoint x: 409, startPoint y: 113, endPoint x: 424, endPoint y: 18, distance: 96.5
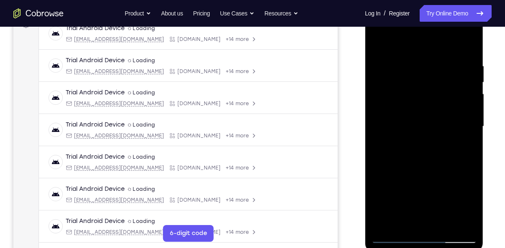
click at [424, 18] on div at bounding box center [423, 127] width 105 height 234
click at [467, 149] on div at bounding box center [423, 127] width 105 height 234
click at [463, 203] on div at bounding box center [423, 127] width 105 height 234
drag, startPoint x: 405, startPoint y: 48, endPoint x: 423, endPoint y: 8, distance: 44.7
click at [423, 8] on div at bounding box center [424, 127] width 118 height 249
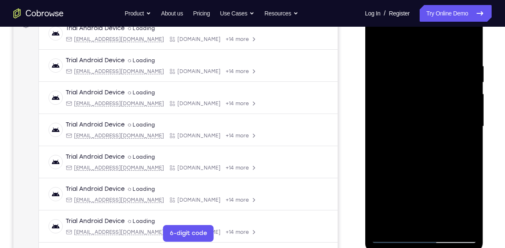
click at [377, 42] on div at bounding box center [423, 127] width 105 height 234
click at [410, 108] on div at bounding box center [423, 127] width 105 height 234
click at [401, 120] on div at bounding box center [423, 127] width 105 height 234
click at [380, 117] on div at bounding box center [423, 127] width 105 height 234
click at [420, 107] on div at bounding box center [423, 127] width 105 height 234
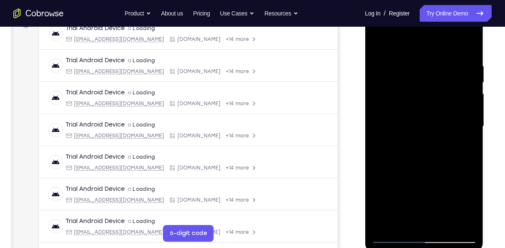
click at [445, 224] on div at bounding box center [423, 127] width 105 height 234
click at [430, 171] on div at bounding box center [423, 127] width 105 height 234
click at [425, 54] on div at bounding box center [423, 127] width 105 height 234
click at [408, 128] on div at bounding box center [423, 127] width 105 height 234
click at [414, 194] on div at bounding box center [423, 127] width 105 height 234
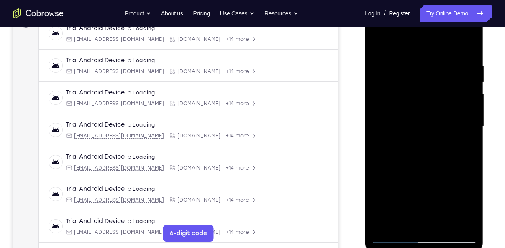
click at [460, 194] on div at bounding box center [423, 127] width 105 height 234
click at [464, 148] on div at bounding box center [423, 127] width 105 height 234
click at [416, 98] on div at bounding box center [423, 127] width 105 height 234
click at [425, 99] on div at bounding box center [423, 127] width 105 height 234
click at [424, 171] on div at bounding box center [423, 127] width 105 height 234
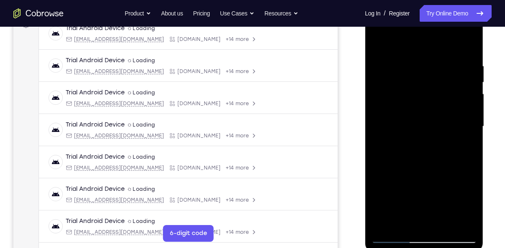
click at [437, 172] on div at bounding box center [423, 127] width 105 height 234
click at [467, 207] on div at bounding box center [423, 127] width 105 height 234
click at [466, 147] on div at bounding box center [423, 127] width 105 height 234
click at [378, 41] on div at bounding box center [423, 127] width 105 height 234
click at [378, 43] on div at bounding box center [423, 127] width 105 height 234
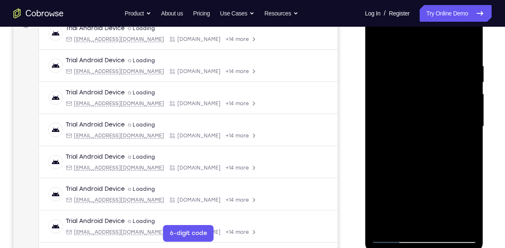
click at [383, 225] on div at bounding box center [423, 127] width 105 height 234
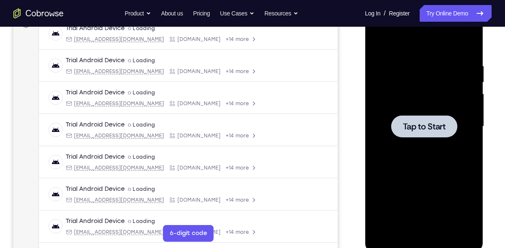
drag, startPoint x: 390, startPoint y: 94, endPoint x: 397, endPoint y: 103, distance: 11.3
click at [397, 103] on div at bounding box center [423, 127] width 105 height 234
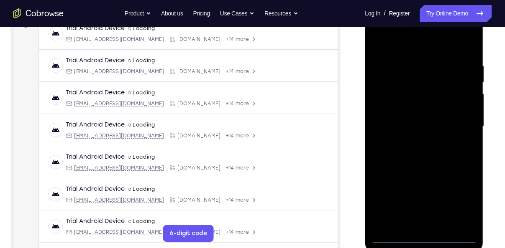
click at [423, 235] on div at bounding box center [423, 127] width 105 height 234
click at [460, 206] on div at bounding box center [423, 127] width 105 height 234
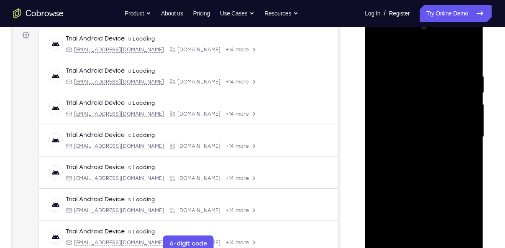
scroll to position [124, 0]
click at [396, 53] on div at bounding box center [423, 137] width 105 height 234
click at [456, 132] on div at bounding box center [423, 137] width 105 height 234
click at [413, 153] on div at bounding box center [423, 137] width 105 height 234
click at [395, 133] on div at bounding box center [423, 137] width 105 height 234
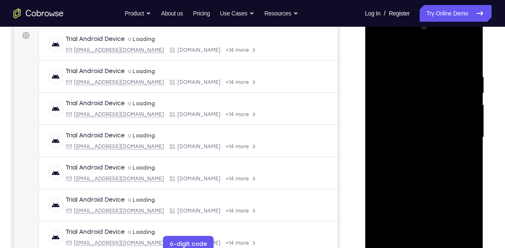
click at [395, 119] on div at bounding box center [423, 137] width 105 height 234
click at [395, 135] on div at bounding box center [423, 137] width 105 height 234
click at [412, 173] on div at bounding box center [423, 137] width 105 height 234
click at [418, 130] on div at bounding box center [423, 137] width 105 height 234
click at [401, 137] on div at bounding box center [423, 137] width 105 height 234
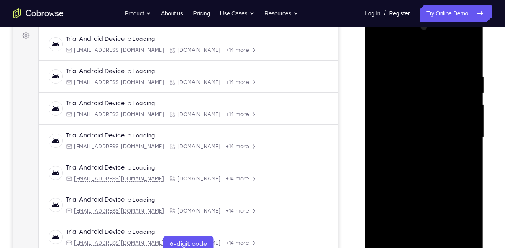
click at [387, 165] on div at bounding box center [423, 137] width 105 height 234
click at [389, 158] on div at bounding box center [423, 137] width 105 height 234
click at [466, 64] on div at bounding box center [423, 137] width 105 height 234
click at [406, 76] on div at bounding box center [423, 137] width 105 height 234
click at [464, 56] on div at bounding box center [423, 137] width 105 height 234
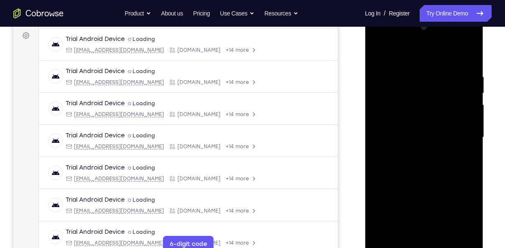
click at [438, 72] on div at bounding box center [423, 137] width 105 height 234
click at [465, 58] on div at bounding box center [423, 137] width 105 height 234
click at [411, 68] on div at bounding box center [423, 137] width 105 height 234
click at [390, 84] on div at bounding box center [423, 137] width 105 height 234
click at [401, 70] on div at bounding box center [423, 137] width 105 height 234
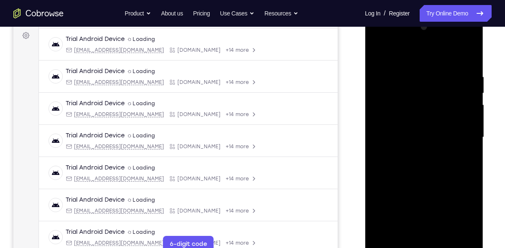
click at [387, 95] on div at bounding box center [423, 137] width 105 height 234
click at [404, 95] on div at bounding box center [423, 137] width 105 height 234
click at [432, 127] on div at bounding box center [423, 137] width 105 height 234
click at [384, 237] on div at bounding box center [423, 137] width 105 height 234
drag, startPoint x: 409, startPoint y: 171, endPoint x: 410, endPoint y: 94, distance: 76.9
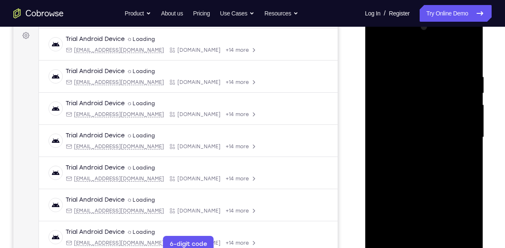
click at [410, 94] on div at bounding box center [423, 137] width 105 height 234
click at [405, 218] on div at bounding box center [423, 137] width 105 height 234
drag, startPoint x: 419, startPoint y: 209, endPoint x: 415, endPoint y: 98, distance: 111.3
click at [415, 98] on div at bounding box center [423, 137] width 105 height 234
drag, startPoint x: 415, startPoint y: 209, endPoint x: 421, endPoint y: 100, distance: 109.2
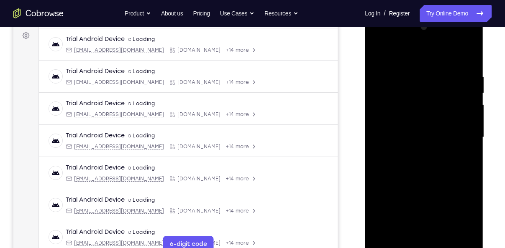
click at [421, 100] on div at bounding box center [423, 137] width 105 height 234
drag, startPoint x: 425, startPoint y: 207, endPoint x: 418, endPoint y: 88, distance: 119.3
click at [418, 88] on div at bounding box center [423, 137] width 105 height 234
drag, startPoint x: 417, startPoint y: 166, endPoint x: 413, endPoint y: 132, distance: 33.8
click at [413, 132] on div at bounding box center [423, 137] width 105 height 234
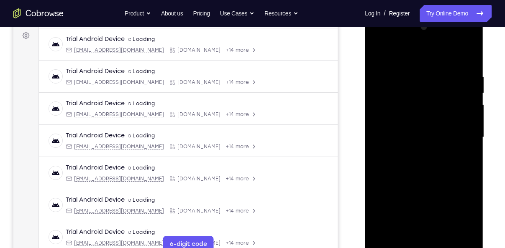
click at [379, 122] on div at bounding box center [423, 137] width 105 height 234
drag, startPoint x: 431, startPoint y: 101, endPoint x: 431, endPoint y: 223, distance: 122.1
click at [431, 223] on div at bounding box center [423, 137] width 105 height 234
drag, startPoint x: 416, startPoint y: 120, endPoint x: 410, endPoint y: 234, distance: 114.3
click at [410, 234] on div at bounding box center [423, 137] width 105 height 234
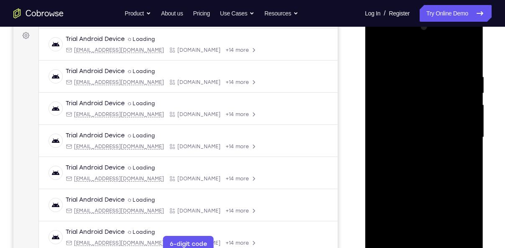
drag, startPoint x: 410, startPoint y: 84, endPoint x: 401, endPoint y: 207, distance: 123.2
click at [401, 207] on div at bounding box center [423, 137] width 105 height 234
drag, startPoint x: 422, startPoint y: 164, endPoint x: 426, endPoint y: 239, distance: 74.5
click at [426, 239] on div at bounding box center [423, 137] width 105 height 234
drag, startPoint x: 421, startPoint y: 103, endPoint x: 421, endPoint y: 199, distance: 95.3
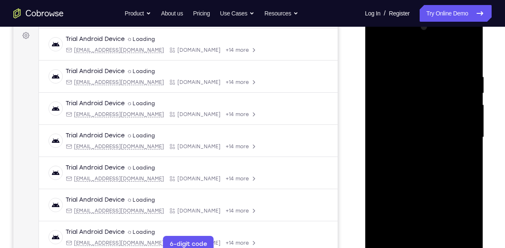
click at [421, 199] on div at bounding box center [423, 137] width 105 height 234
click at [462, 72] on div at bounding box center [423, 137] width 105 height 234
drag, startPoint x: 423, startPoint y: 102, endPoint x: 423, endPoint y: 178, distance: 76.1
click at [423, 178] on div at bounding box center [423, 137] width 105 height 234
click at [444, 235] on div at bounding box center [423, 137] width 105 height 234
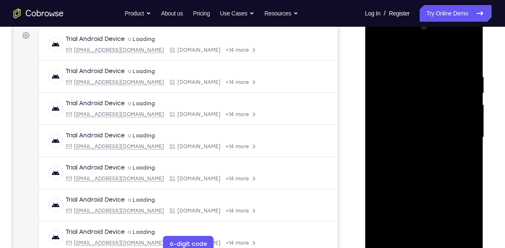
click at [428, 178] on div at bounding box center [423, 137] width 105 height 234
click at [422, 66] on div at bounding box center [423, 137] width 105 height 234
drag, startPoint x: 422, startPoint y: 65, endPoint x: 379, endPoint y: 52, distance: 45.0
click at [379, 52] on div at bounding box center [423, 137] width 105 height 234
click at [379, 53] on div at bounding box center [423, 137] width 105 height 234
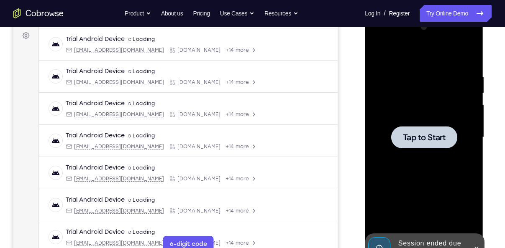
click at [417, 140] on span "Tap to Start" at bounding box center [423, 137] width 43 height 8
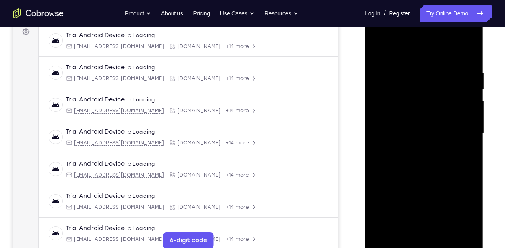
scroll to position [129, 0]
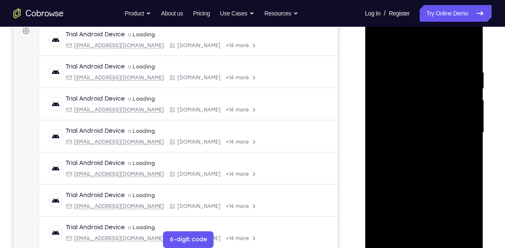
click at [421, 241] on div at bounding box center [423, 133] width 105 height 234
click at [423, 243] on div at bounding box center [423, 133] width 105 height 234
click at [463, 200] on div at bounding box center [423, 133] width 105 height 234
click at [404, 49] on div at bounding box center [423, 133] width 105 height 234
click at [459, 132] on div at bounding box center [423, 133] width 105 height 234
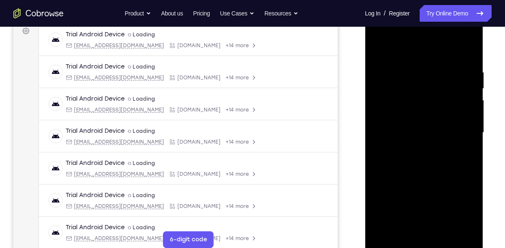
click at [413, 150] on div at bounding box center [423, 133] width 105 height 234
click at [404, 130] on div at bounding box center [423, 133] width 105 height 234
click at [393, 99] on div at bounding box center [423, 133] width 105 height 234
click at [387, 116] on div at bounding box center [423, 133] width 105 height 234
click at [467, 117] on div at bounding box center [423, 133] width 105 height 234
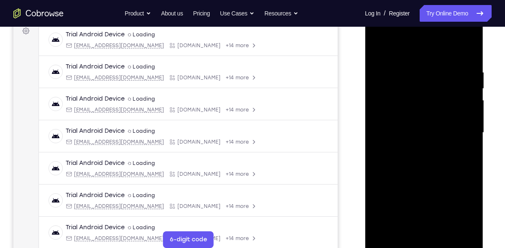
click at [442, 128] on div at bounding box center [423, 133] width 105 height 234
click at [414, 162] on div at bounding box center [423, 133] width 105 height 234
click at [415, 155] on div at bounding box center [423, 133] width 105 height 234
click at [408, 163] on div at bounding box center [423, 133] width 105 height 234
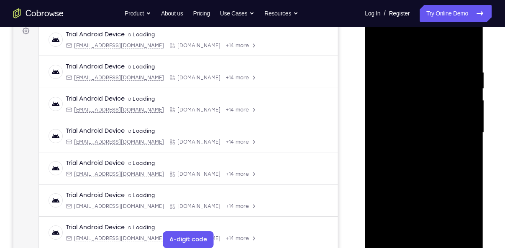
click at [408, 158] on div at bounding box center [423, 133] width 105 height 234
drag, startPoint x: 408, startPoint y: 54, endPoint x: 414, endPoint y: 31, distance: 23.9
click at [414, 31] on div at bounding box center [423, 133] width 105 height 234
click at [387, 162] on div at bounding box center [423, 133] width 105 height 234
click at [391, 156] on div at bounding box center [423, 133] width 105 height 234
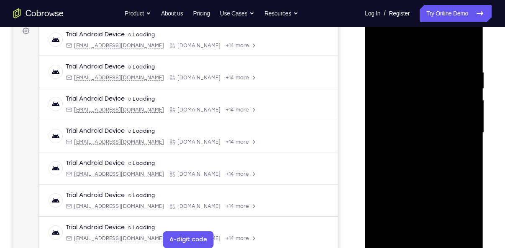
click at [413, 174] on div at bounding box center [423, 133] width 105 height 234
click at [377, 50] on div at bounding box center [423, 133] width 105 height 234
click at [387, 156] on div at bounding box center [423, 133] width 105 height 234
click at [417, 143] on div at bounding box center [423, 133] width 105 height 234
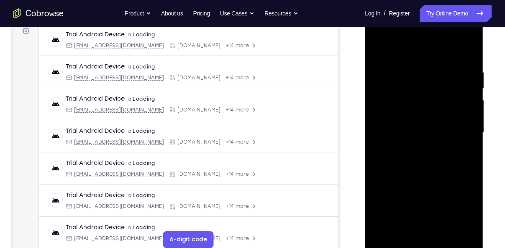
click at [405, 133] on div at bounding box center [423, 133] width 105 height 234
click at [400, 133] on div at bounding box center [423, 133] width 105 height 234
click at [397, 158] on div at bounding box center [423, 133] width 105 height 234
click at [413, 141] on div at bounding box center [423, 133] width 105 height 234
click at [403, 130] on div at bounding box center [423, 133] width 105 height 234
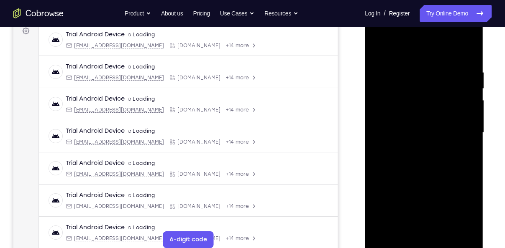
click at [392, 160] on div at bounding box center [423, 133] width 105 height 234
click at [423, 245] on div at bounding box center [423, 133] width 105 height 234
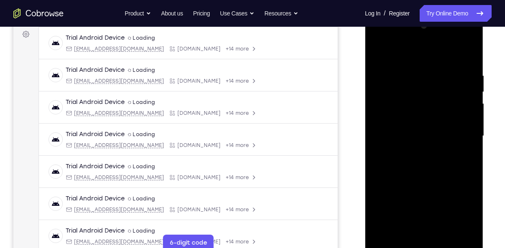
scroll to position [125, 0]
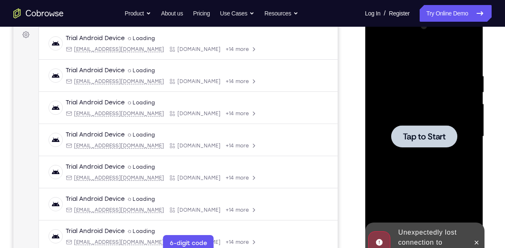
click at [415, 135] on span "Tap to Start" at bounding box center [423, 137] width 43 height 8
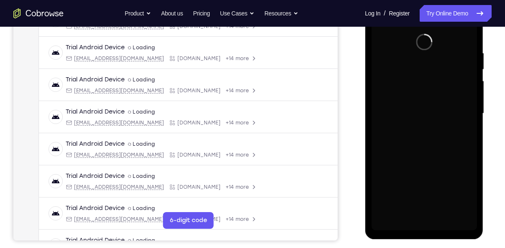
scroll to position [137, 0]
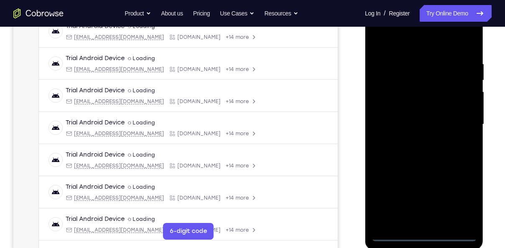
click at [420, 234] on div at bounding box center [423, 125] width 105 height 234
click at [469, 199] on div at bounding box center [423, 125] width 105 height 234
click at [403, 46] on div at bounding box center [423, 125] width 105 height 234
click at [458, 119] on div at bounding box center [423, 125] width 105 height 234
click at [414, 139] on div at bounding box center [423, 125] width 105 height 234
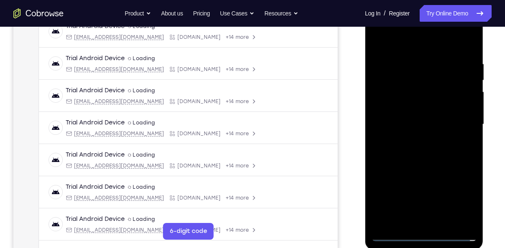
click at [401, 115] on div at bounding box center [423, 125] width 105 height 234
click at [402, 108] on div at bounding box center [423, 125] width 105 height 234
click at [397, 124] on div at bounding box center [423, 125] width 105 height 234
click at [390, 153] on div at bounding box center [423, 125] width 105 height 234
click at [394, 148] on div at bounding box center [423, 125] width 105 height 234
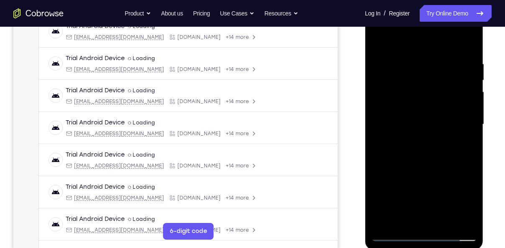
click at [394, 145] on div at bounding box center [423, 125] width 105 height 234
drag, startPoint x: 399, startPoint y: 45, endPoint x: 403, endPoint y: 21, distance: 24.6
click at [403, 21] on div at bounding box center [423, 125] width 105 height 234
click at [414, 165] on div at bounding box center [423, 125] width 105 height 234
click at [397, 86] on div at bounding box center [423, 125] width 105 height 234
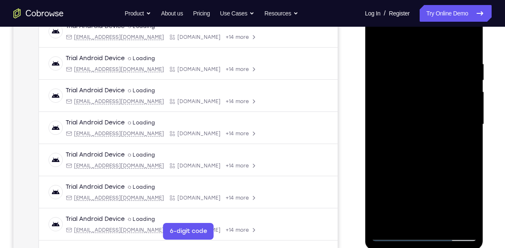
click at [404, 85] on div at bounding box center [423, 125] width 105 height 234
click at [403, 99] on div at bounding box center [423, 125] width 105 height 234
click at [389, 191] on div at bounding box center [423, 125] width 105 height 234
click at [414, 173] on div at bounding box center [423, 125] width 105 height 234
click at [441, 191] on div at bounding box center [423, 125] width 105 height 234
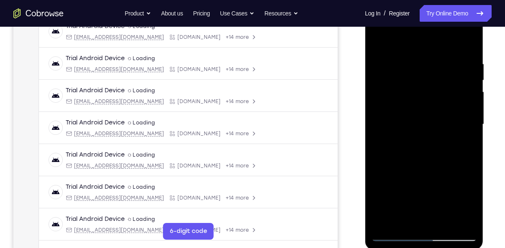
click at [441, 191] on div at bounding box center [423, 125] width 105 height 234
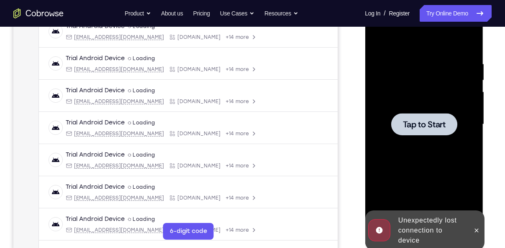
click at [407, 125] on span "Tap to Start" at bounding box center [423, 124] width 43 height 8
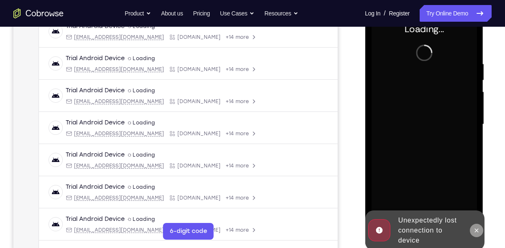
click at [476, 227] on icon at bounding box center [475, 230] width 7 height 7
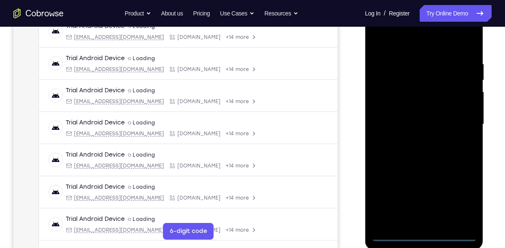
click at [423, 234] on div at bounding box center [423, 125] width 105 height 234
click at [464, 197] on div at bounding box center [423, 125] width 105 height 234
click at [393, 39] on div at bounding box center [423, 125] width 105 height 234
click at [459, 117] on div at bounding box center [423, 125] width 105 height 234
click at [411, 140] on div at bounding box center [423, 125] width 105 height 234
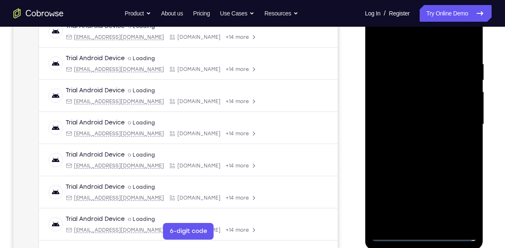
click at [398, 116] on div at bounding box center [423, 125] width 105 height 234
click at [397, 110] on div at bounding box center [423, 125] width 105 height 234
click at [392, 122] on div at bounding box center [423, 125] width 105 height 234
click at [387, 152] on div at bounding box center [423, 125] width 105 height 234
click at [423, 150] on div at bounding box center [423, 125] width 105 height 234
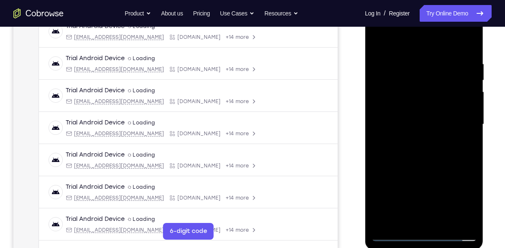
click at [422, 153] on div at bounding box center [423, 125] width 105 height 234
click at [418, 145] on div at bounding box center [423, 125] width 105 height 234
click at [416, 165] on div at bounding box center [423, 125] width 105 height 234
click at [405, 88] on div at bounding box center [423, 125] width 105 height 234
click at [397, 99] on div at bounding box center [423, 125] width 105 height 234
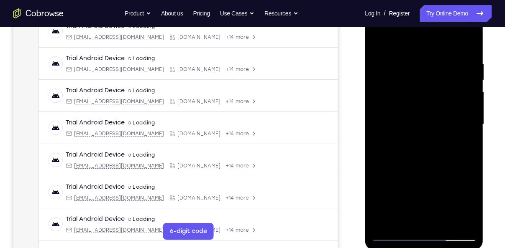
click at [385, 171] on div at bounding box center [423, 125] width 105 height 234
click at [407, 217] on div at bounding box center [423, 125] width 105 height 234
click at [413, 176] on div at bounding box center [423, 125] width 105 height 234
click at [438, 190] on div at bounding box center [423, 125] width 105 height 234
click at [385, 189] on div at bounding box center [423, 125] width 105 height 234
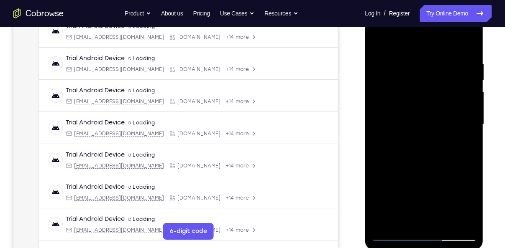
click at [438, 189] on div at bounding box center [423, 125] width 105 height 234
click at [410, 204] on div at bounding box center [423, 125] width 105 height 234
click at [410, 190] on div at bounding box center [423, 125] width 105 height 234
click at [437, 115] on div at bounding box center [423, 125] width 105 height 234
click at [469, 49] on div at bounding box center [423, 125] width 105 height 234
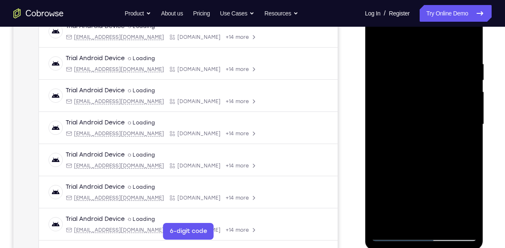
click at [408, 61] on div at bounding box center [423, 125] width 105 height 234
click at [392, 115] on div at bounding box center [423, 125] width 105 height 234
click at [383, 122] on div at bounding box center [423, 125] width 105 height 234
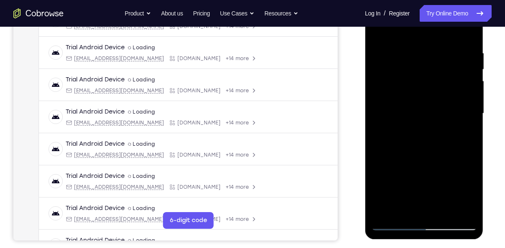
scroll to position [148, 0]
click at [382, 106] on div at bounding box center [423, 114] width 105 height 234
click at [383, 99] on div at bounding box center [423, 114] width 105 height 234
click at [465, 33] on div at bounding box center [423, 114] width 105 height 234
click at [413, 53] on div at bounding box center [423, 114] width 105 height 234
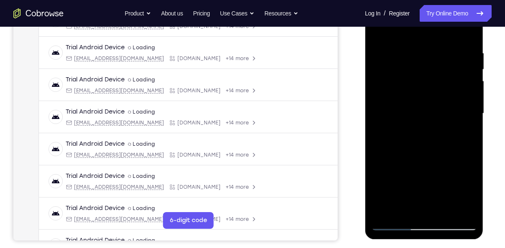
click at [467, 36] on div at bounding box center [423, 114] width 105 height 234
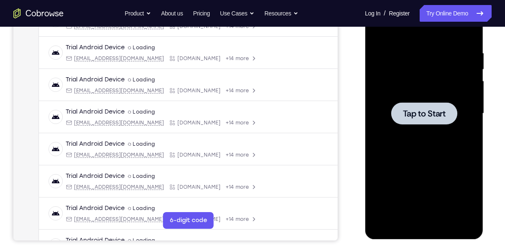
click at [355, 105] on div "Your Support Agent Your Customer Web iOS Android" at bounding box center [252, 86] width 478 height 309
click at [353, 110] on div "Your Support Agent Your Customer Web iOS Android" at bounding box center [252, 86] width 478 height 309
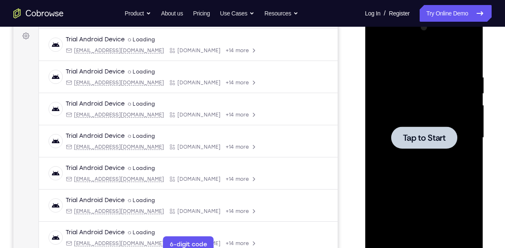
scroll to position [132, 0]
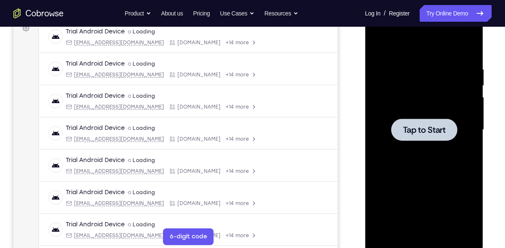
drag, startPoint x: 351, startPoint y: 104, endPoint x: 353, endPoint y: 92, distance: 12.7
drag, startPoint x: 353, startPoint y: 92, endPoint x: 344, endPoint y: 99, distance: 11.3
click at [344, 99] on div "Your Support Agent Your Customer Web iOS Android" at bounding box center [252, 103] width 478 height 309
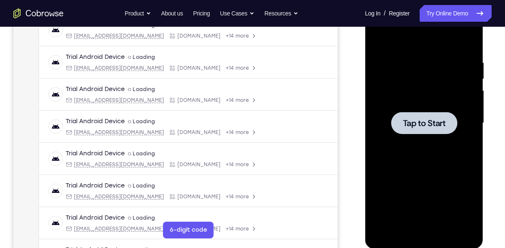
scroll to position [139, 0]
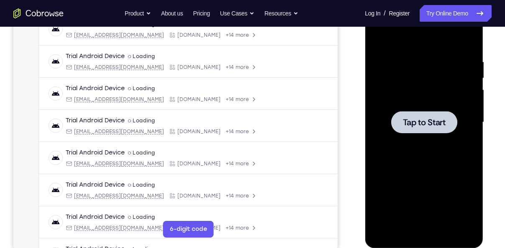
click at [406, 122] on span "Tap to Start" at bounding box center [423, 122] width 43 height 8
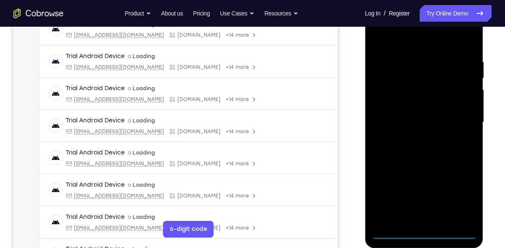
click at [426, 231] on div at bounding box center [423, 122] width 105 height 234
click at [460, 199] on div at bounding box center [423, 122] width 105 height 234
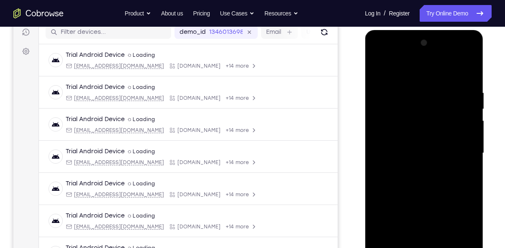
click at [394, 76] on div at bounding box center [423, 153] width 105 height 234
click at [459, 152] on div at bounding box center [423, 153] width 105 height 234
click at [413, 168] on div at bounding box center [423, 153] width 105 height 234
click at [400, 142] on div at bounding box center [423, 153] width 105 height 234
click at [398, 136] on div at bounding box center [423, 153] width 105 height 234
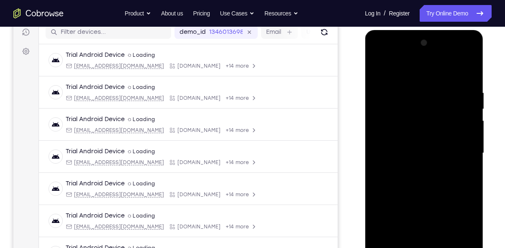
click at [393, 150] on div at bounding box center [423, 153] width 105 height 234
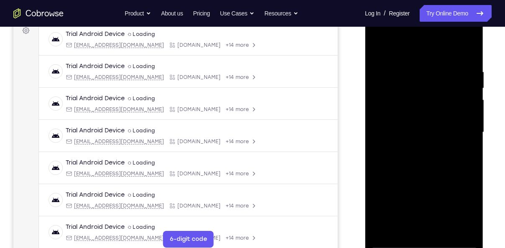
scroll to position [130, 0]
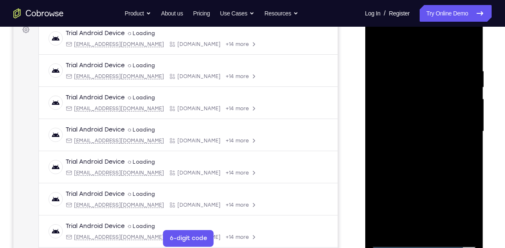
click at [389, 158] on div at bounding box center [423, 132] width 105 height 234
click at [418, 173] on div at bounding box center [423, 132] width 105 height 234
click at [385, 91] on div at bounding box center [423, 132] width 105 height 234
click at [386, 106] on div at bounding box center [423, 132] width 105 height 234
click at [437, 212] on div at bounding box center [423, 132] width 105 height 234
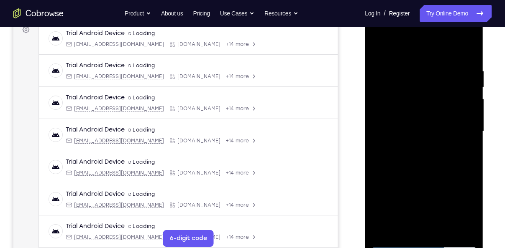
click at [383, 196] on div at bounding box center [423, 132] width 105 height 234
click at [408, 195] on div at bounding box center [423, 132] width 105 height 234
click at [431, 210] on div at bounding box center [423, 132] width 105 height 234
click at [433, 179] on div at bounding box center [423, 132] width 105 height 234
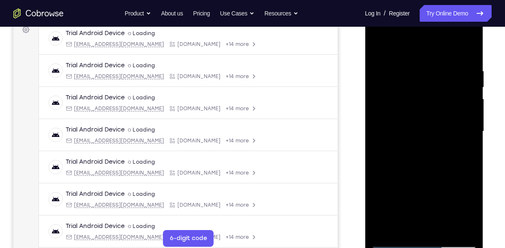
click at [404, 196] on div at bounding box center [423, 132] width 105 height 234
click at [382, 214] on div at bounding box center [423, 132] width 105 height 234
click at [411, 91] on div at bounding box center [423, 132] width 105 height 234
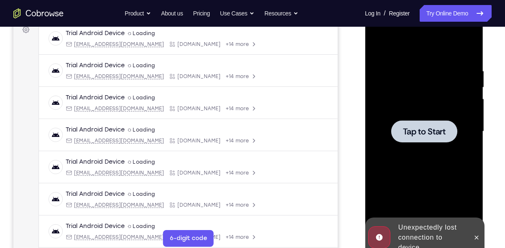
click at [410, 129] on span "Tap to Start" at bounding box center [423, 131] width 43 height 8
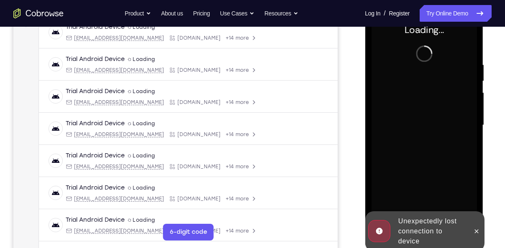
scroll to position [134, 0]
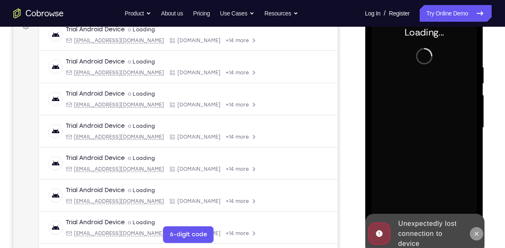
click at [474, 235] on icon at bounding box center [475, 234] width 7 height 7
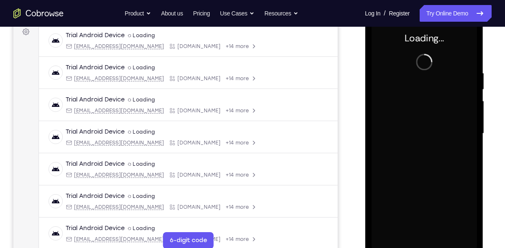
scroll to position [128, 0]
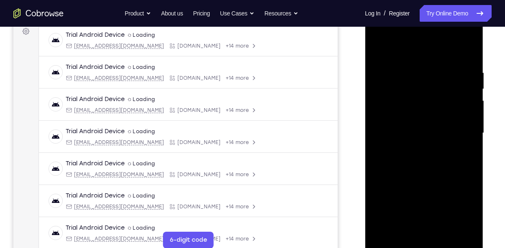
click at [424, 243] on div at bounding box center [423, 133] width 105 height 234
click at [458, 207] on div at bounding box center [423, 133] width 105 height 234
click at [397, 51] on div at bounding box center [423, 133] width 105 height 234
click at [461, 131] on div at bounding box center [423, 133] width 105 height 234
click at [412, 148] on div at bounding box center [423, 133] width 105 height 234
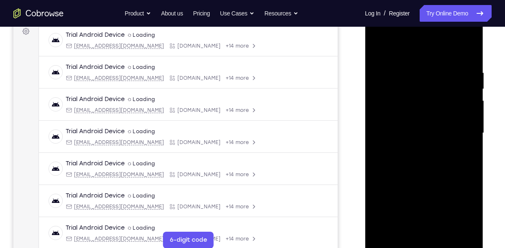
click at [395, 126] on div at bounding box center [423, 133] width 105 height 234
click at [412, 147] on div at bounding box center [423, 133] width 105 height 234
click at [401, 91] on div at bounding box center [423, 133] width 105 height 234
click at [398, 112] on div at bounding box center [423, 133] width 105 height 234
click at [436, 182] on div at bounding box center [423, 133] width 105 height 234
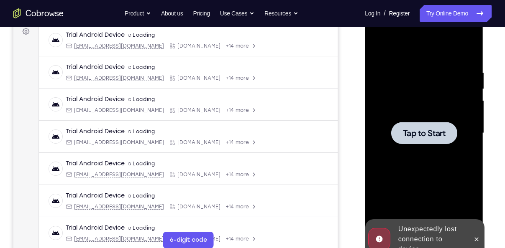
click at [408, 198] on div at bounding box center [423, 133] width 105 height 234
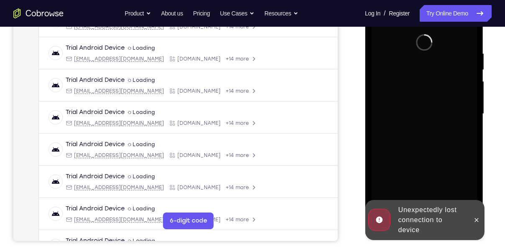
scroll to position [147, 0]
click at [472, 217] on button at bounding box center [475, 220] width 13 height 13
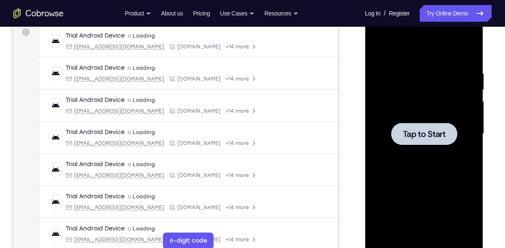
scroll to position [130, 0]
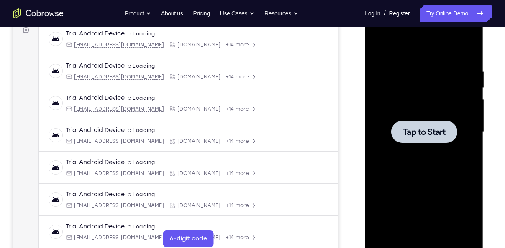
click at [441, 135] on span "Tap to Start" at bounding box center [423, 132] width 43 height 8
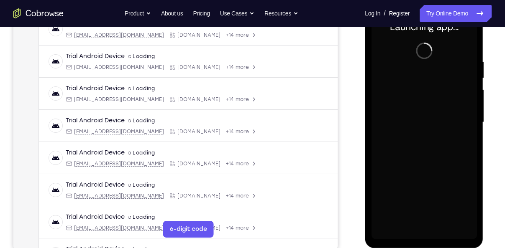
scroll to position [140, 0]
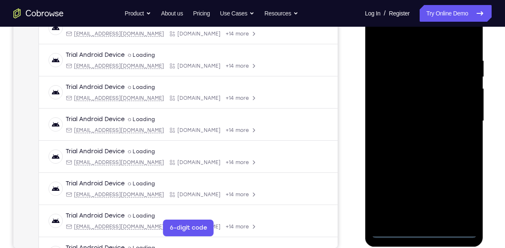
click at [424, 229] on div at bounding box center [423, 121] width 105 height 234
click at [421, 232] on div at bounding box center [423, 121] width 105 height 234
click at [462, 197] on div at bounding box center [423, 121] width 105 height 234
click at [396, 40] on div at bounding box center [423, 121] width 105 height 234
click at [461, 118] on div at bounding box center [423, 121] width 105 height 234
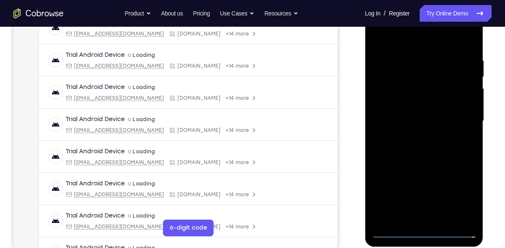
click at [417, 138] on div at bounding box center [423, 121] width 105 height 234
click at [415, 162] on div at bounding box center [423, 121] width 105 height 234
click at [399, 83] on div at bounding box center [423, 121] width 105 height 234
click at [394, 99] on div at bounding box center [423, 121] width 105 height 234
click at [439, 199] on div at bounding box center [423, 121] width 105 height 234
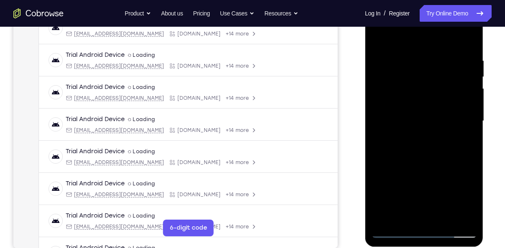
click at [438, 171] on div at bounding box center [423, 121] width 105 height 234
click at [410, 186] on div at bounding box center [423, 121] width 105 height 234
click at [409, 173] on div at bounding box center [423, 121] width 105 height 234
click at [385, 184] on div at bounding box center [423, 121] width 105 height 234
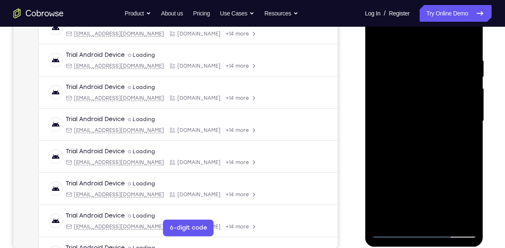
click at [408, 171] on div at bounding box center [423, 121] width 105 height 234
click at [434, 201] on div at bounding box center [423, 121] width 105 height 234
click at [420, 111] on div at bounding box center [423, 121] width 105 height 234
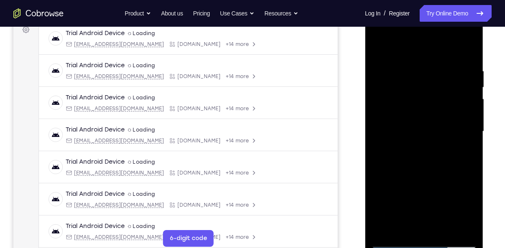
scroll to position [131, 0]
click at [467, 57] on div at bounding box center [423, 131] width 105 height 234
click at [413, 169] on div at bounding box center [423, 131] width 105 height 234
click at [442, 229] on div at bounding box center [423, 131] width 105 height 234
click at [420, 171] on div at bounding box center [423, 131] width 105 height 234
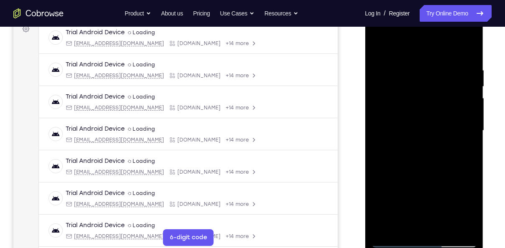
click at [418, 57] on div at bounding box center [423, 131] width 105 height 234
click at [393, 241] on div at bounding box center [423, 131] width 105 height 234
click at [469, 162] on div at bounding box center [423, 131] width 105 height 234
drag, startPoint x: 411, startPoint y: 176, endPoint x: 414, endPoint y: 92, distance: 84.1
click at [414, 92] on div at bounding box center [423, 131] width 105 height 234
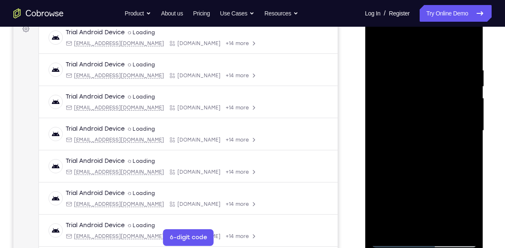
click at [468, 83] on div at bounding box center [423, 131] width 105 height 234
drag, startPoint x: 428, startPoint y: 97, endPoint x: 425, endPoint y: 136, distance: 39.0
click at [425, 136] on div at bounding box center [423, 131] width 105 height 234
